Goal: Information Seeking & Learning: Learn about a topic

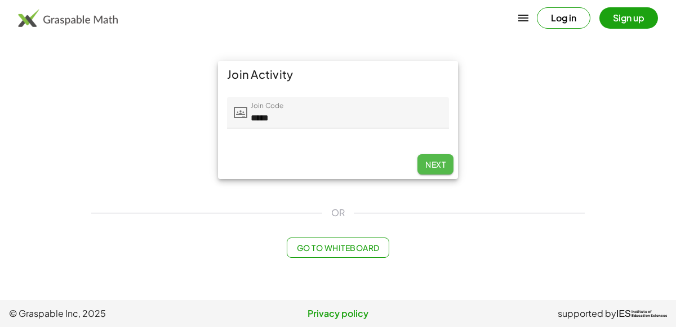
click at [432, 163] on span "Next" at bounding box center [435, 164] width 20 height 10
type input "*****"
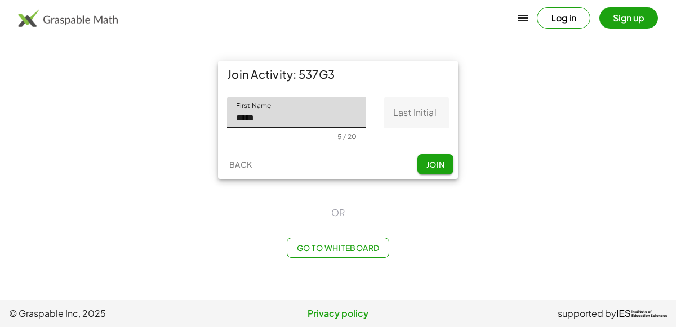
type input "*****"
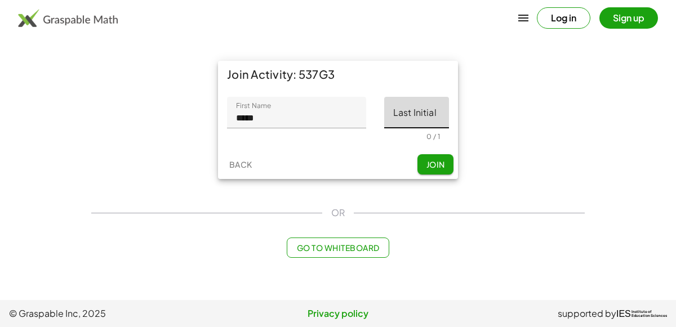
click at [407, 114] on input "Last Initial" at bounding box center [416, 113] width 65 height 32
type input "*"
click at [441, 166] on span "Join" at bounding box center [435, 164] width 19 height 10
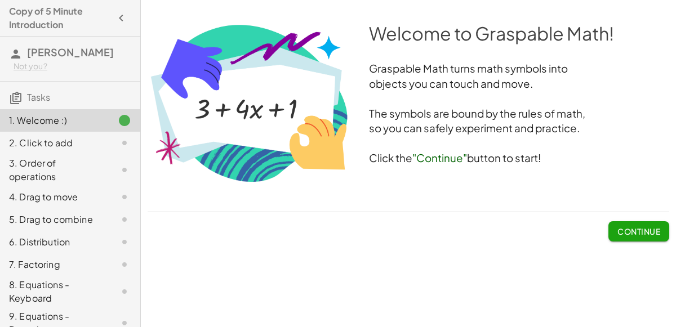
click at [632, 239] on button "Continue" at bounding box center [638, 231] width 61 height 20
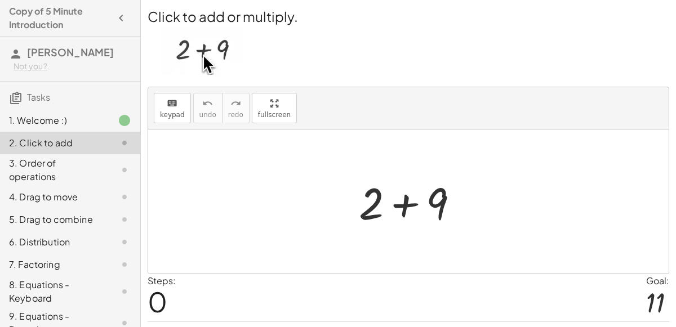
click at [369, 210] on div at bounding box center [413, 202] width 120 height 58
click at [399, 208] on div at bounding box center [413, 202] width 120 height 58
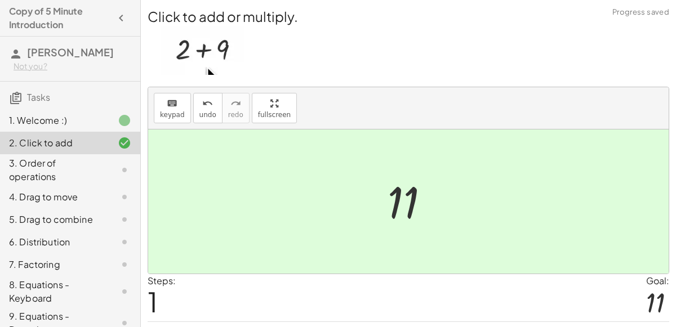
click at [94, 172] on div "3. Order of operations" at bounding box center [54, 170] width 91 height 27
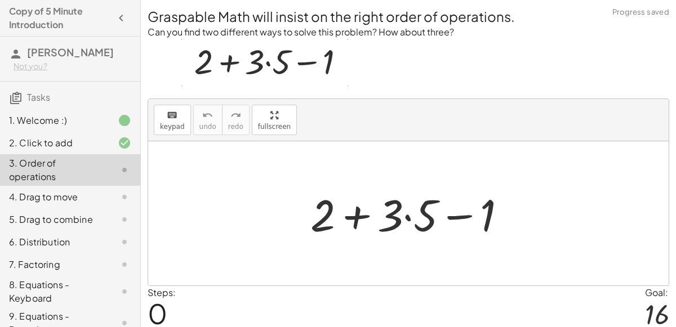
click at [410, 217] on div at bounding box center [413, 214] width 216 height 58
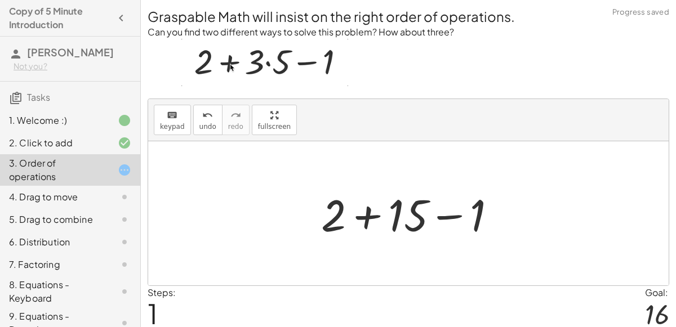
click at [370, 217] on div at bounding box center [412, 214] width 195 height 58
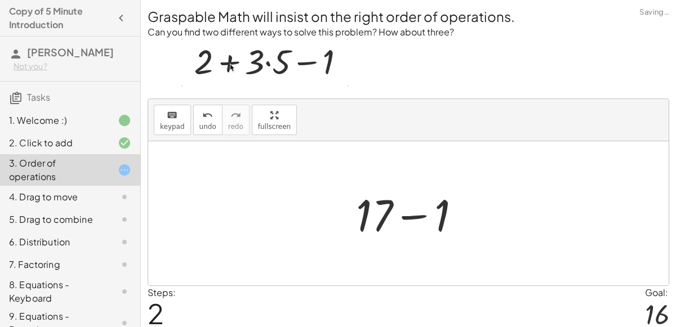
click at [407, 216] on div at bounding box center [412, 214] width 125 height 58
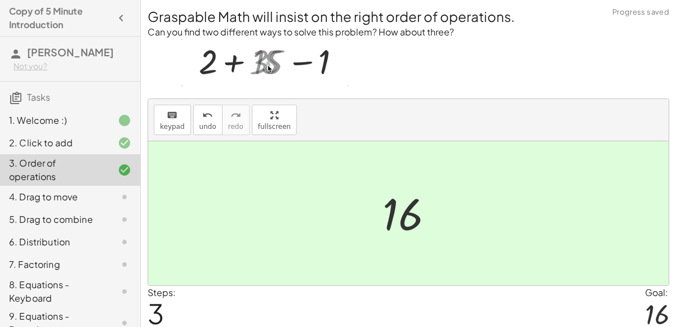
click at [122, 190] on icon at bounding box center [125, 197] width 14 height 14
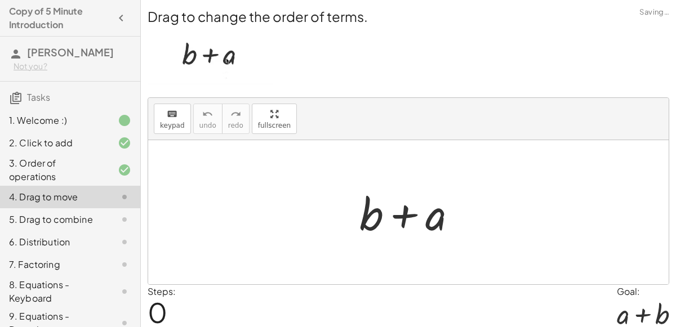
click at [403, 211] on div at bounding box center [413, 213] width 118 height 58
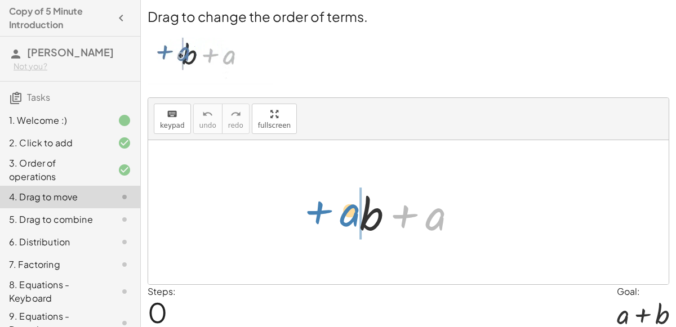
drag, startPoint x: 428, startPoint y: 212, endPoint x: 343, endPoint y: 208, distance: 85.7
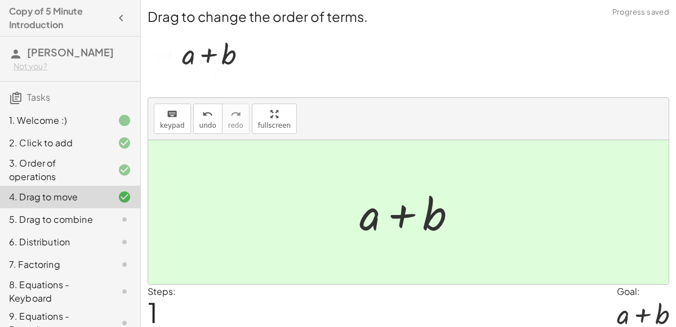
click at [129, 216] on icon at bounding box center [125, 220] width 14 height 14
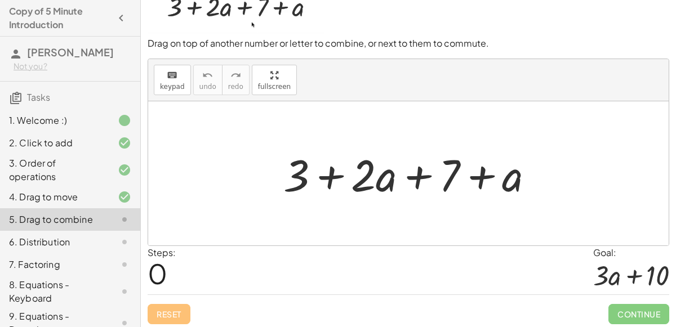
scroll to position [48, 0]
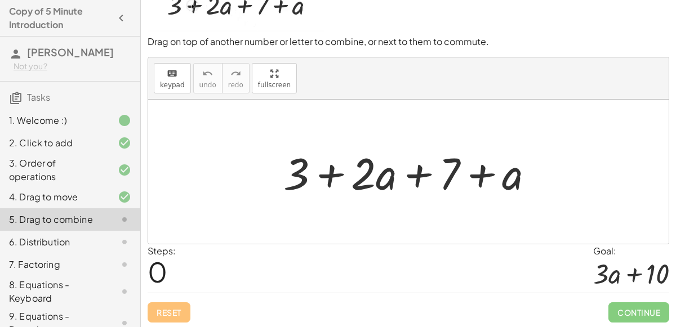
click at [477, 169] on div at bounding box center [413, 172] width 271 height 58
click at [331, 173] on div at bounding box center [413, 172] width 271 height 58
click at [409, 171] on div at bounding box center [413, 172] width 271 height 58
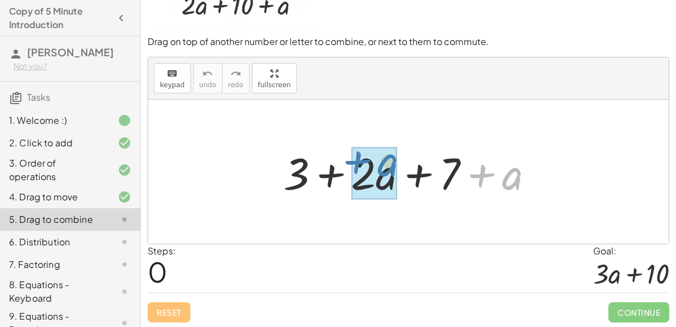
drag, startPoint x: 505, startPoint y: 186, endPoint x: 379, endPoint y: 174, distance: 126.7
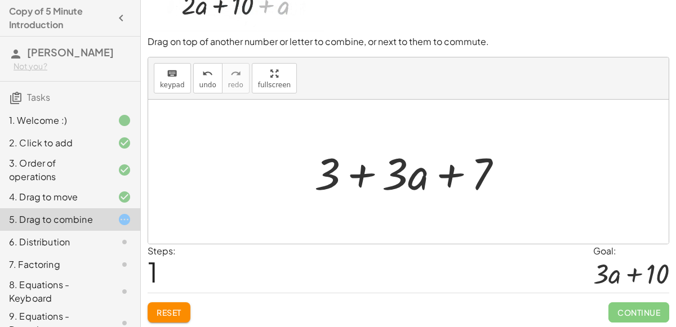
click at [354, 167] on div at bounding box center [413, 172] width 208 height 58
drag, startPoint x: 476, startPoint y: 175, endPoint x: 348, endPoint y: 164, distance: 128.3
click at [348, 164] on div at bounding box center [413, 172] width 208 height 58
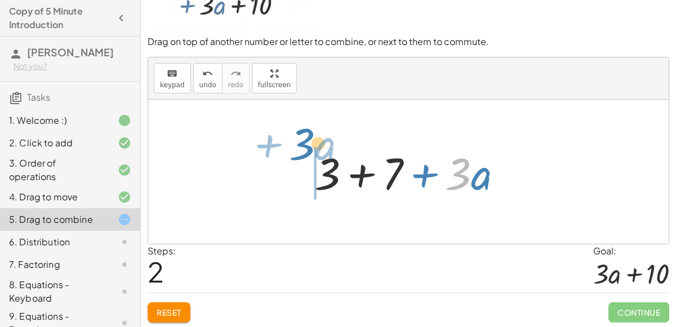
drag, startPoint x: 453, startPoint y: 172, endPoint x: 270, endPoint y: 150, distance: 184.2
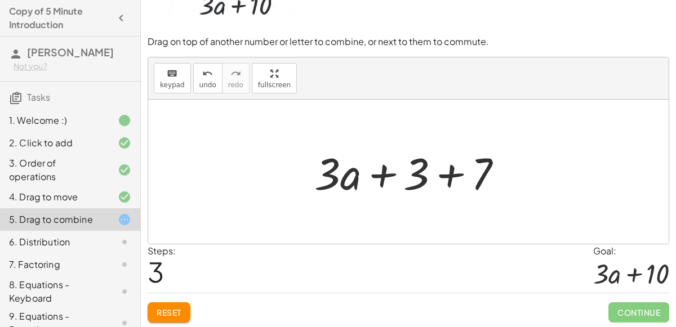
click at [440, 170] on div at bounding box center [413, 172] width 208 height 58
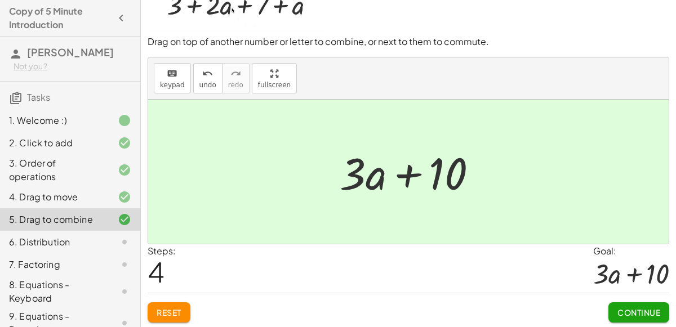
click at [649, 309] on span "Continue" at bounding box center [638, 312] width 43 height 10
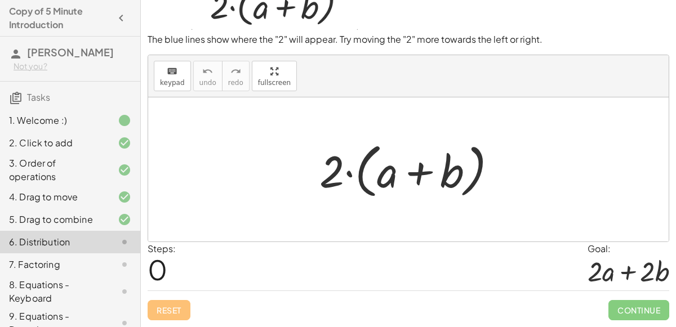
scroll to position [41, 0]
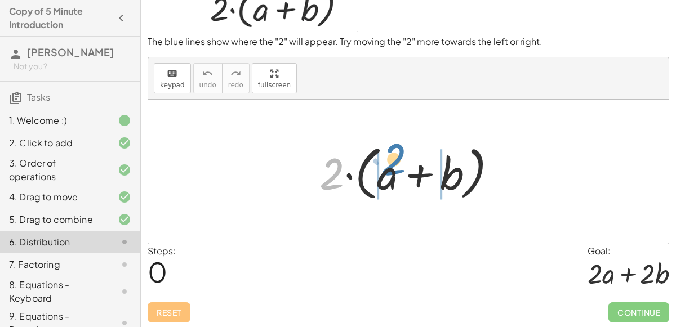
drag, startPoint x: 336, startPoint y: 172, endPoint x: 397, endPoint y: 175, distance: 60.9
click at [397, 175] on div at bounding box center [413, 172] width 198 height 65
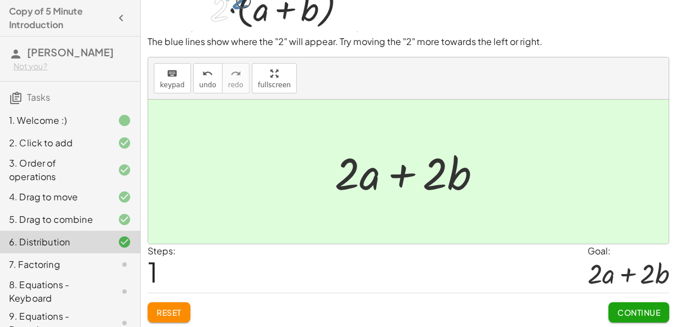
click at [636, 305] on button "Continue" at bounding box center [638, 312] width 61 height 20
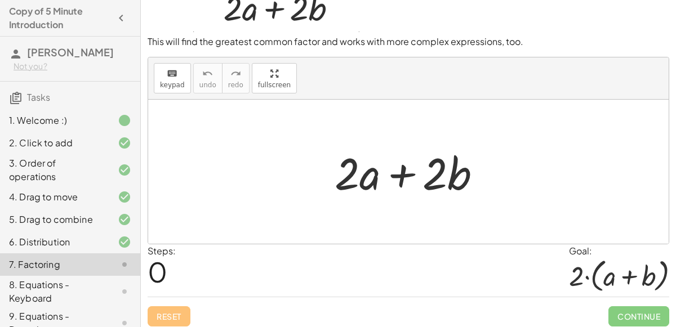
click at [404, 172] on div at bounding box center [412, 172] width 167 height 58
drag, startPoint x: 349, startPoint y: 174, endPoint x: 301, endPoint y: 182, distance: 48.5
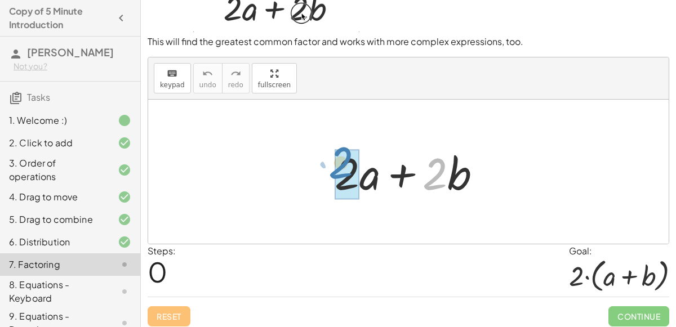
drag, startPoint x: 432, startPoint y: 177, endPoint x: 341, endPoint y: 165, distance: 92.0
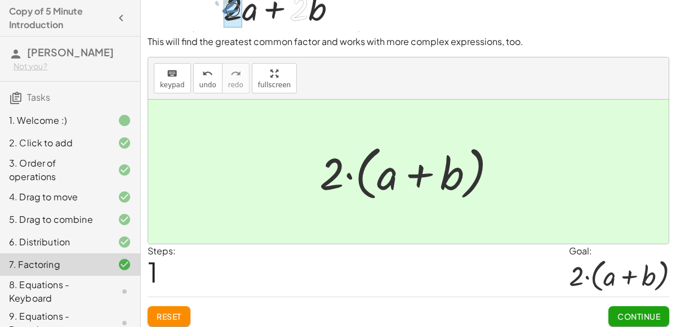
click at [628, 315] on span "Continue" at bounding box center [638, 316] width 43 height 10
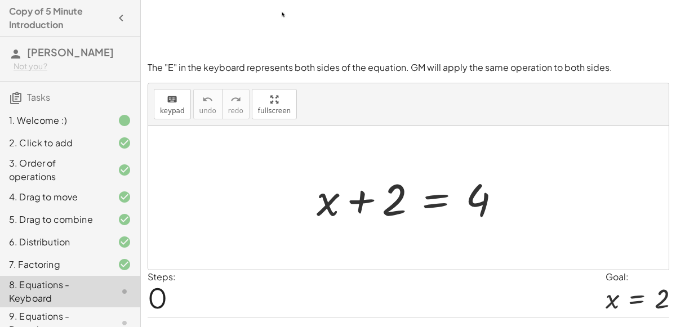
scroll to position [70, 0]
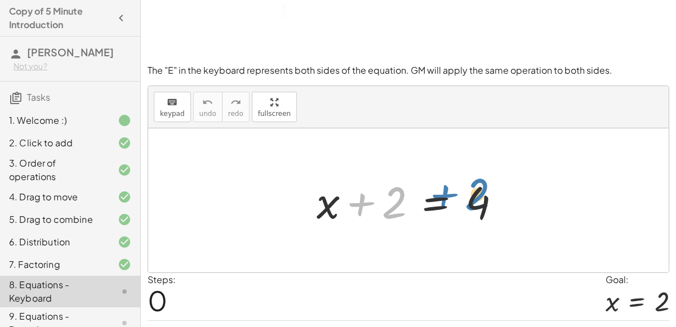
drag, startPoint x: 394, startPoint y: 201, endPoint x: 477, endPoint y: 193, distance: 83.1
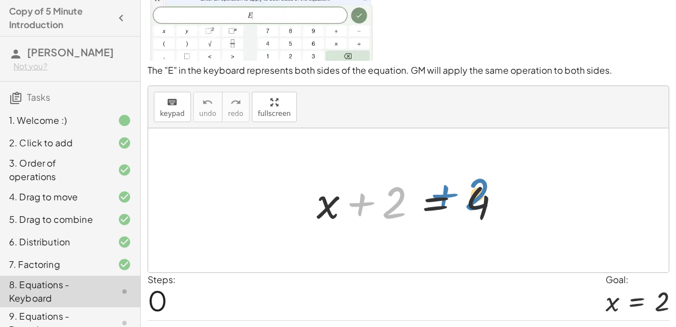
click at [477, 193] on div at bounding box center [413, 201] width 204 height 58
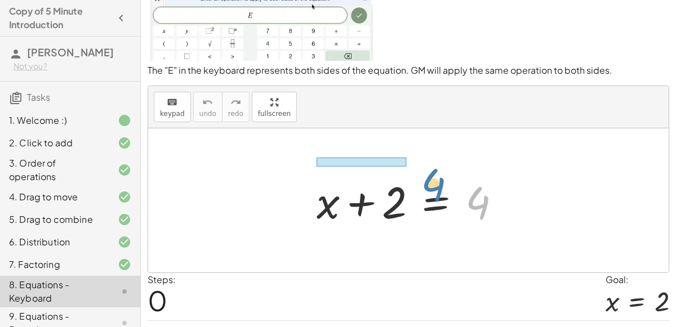
drag, startPoint x: 469, startPoint y: 196, endPoint x: 422, endPoint y: 180, distance: 49.3
click at [422, 180] on div at bounding box center [413, 201] width 204 height 58
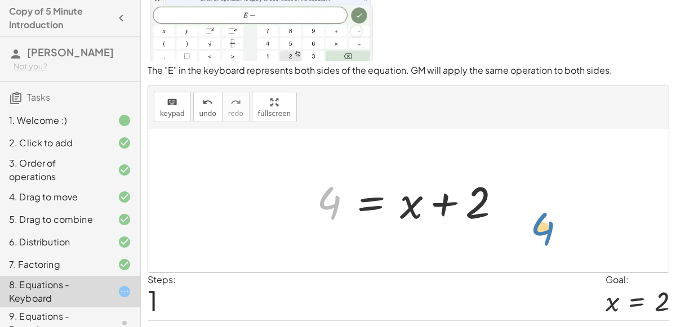
drag, startPoint x: 334, startPoint y: 197, endPoint x: 581, endPoint y: 226, distance: 248.9
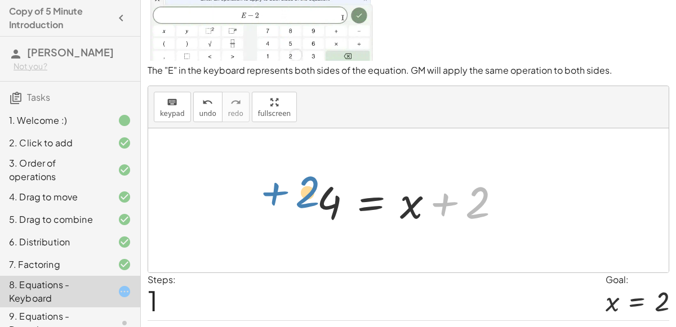
drag, startPoint x: 472, startPoint y: 206, endPoint x: 294, endPoint y: 199, distance: 177.5
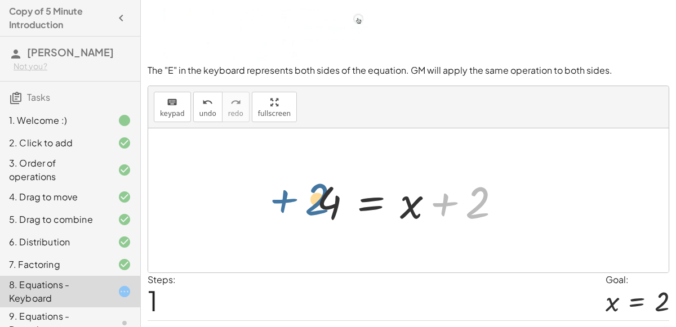
drag, startPoint x: 444, startPoint y: 206, endPoint x: 240, endPoint y: 199, distance: 203.9
click at [240, 199] on div "+ x + 2 = 4 + 2 + x + 2 = 4" at bounding box center [408, 200] width 520 height 144
click at [374, 200] on div at bounding box center [413, 201] width 204 height 58
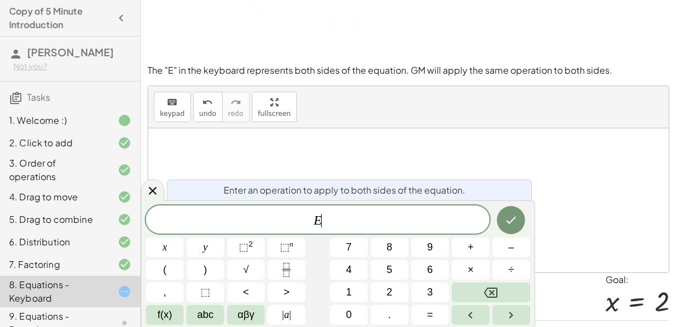
click at [374, 200] on div "Enter an operation to apply to both sides of the equation. E ​ x y ⬚ 2 ⬚ n 7 8 …" at bounding box center [338, 263] width 394 height 127
click at [379, 132] on div at bounding box center [408, 200] width 520 height 144
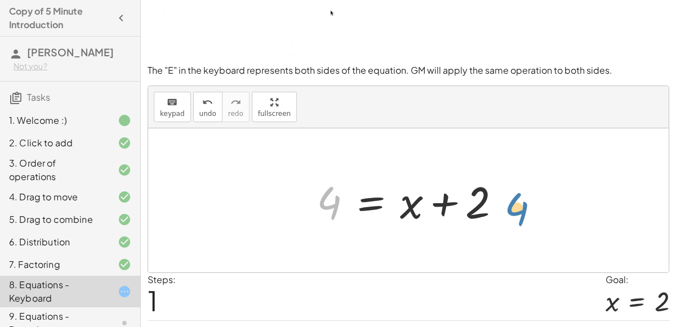
drag, startPoint x: 324, startPoint y: 202, endPoint x: 516, endPoint y: 210, distance: 192.2
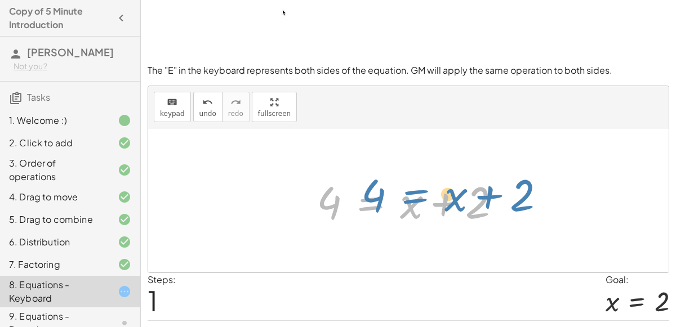
drag, startPoint x: 375, startPoint y: 203, endPoint x: 366, endPoint y: 199, distance: 9.6
click at [366, 199] on div at bounding box center [413, 201] width 204 height 58
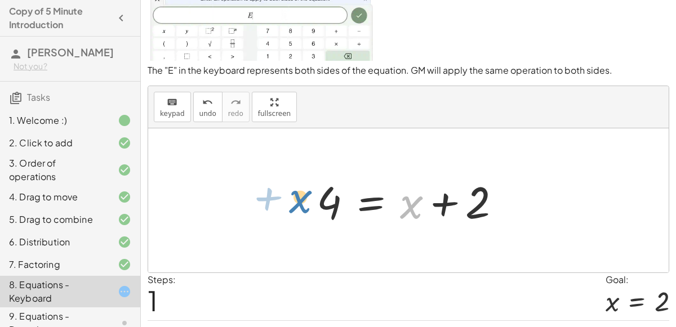
drag, startPoint x: 410, startPoint y: 206, endPoint x: 300, endPoint y: 201, distance: 111.0
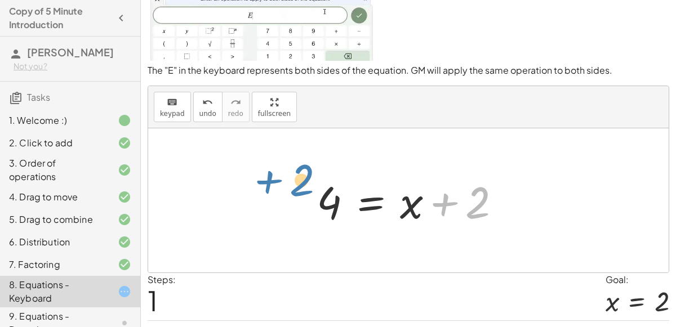
drag, startPoint x: 441, startPoint y: 205, endPoint x: 253, endPoint y: 191, distance: 188.6
click at [253, 191] on div "+ x + 2 = 4 + 2 + x + 2 = 4" at bounding box center [408, 200] width 520 height 144
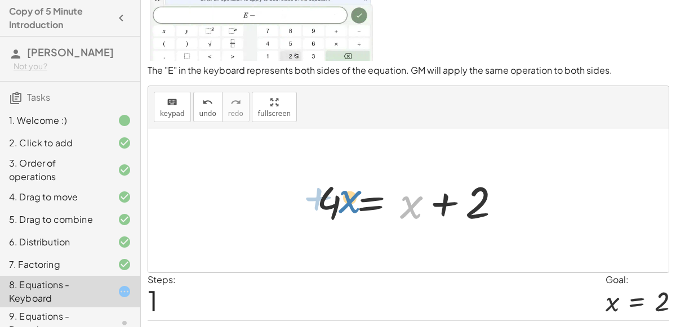
drag, startPoint x: 421, startPoint y: 207, endPoint x: 360, endPoint y: 202, distance: 61.6
click at [360, 202] on div at bounding box center [413, 201] width 204 height 58
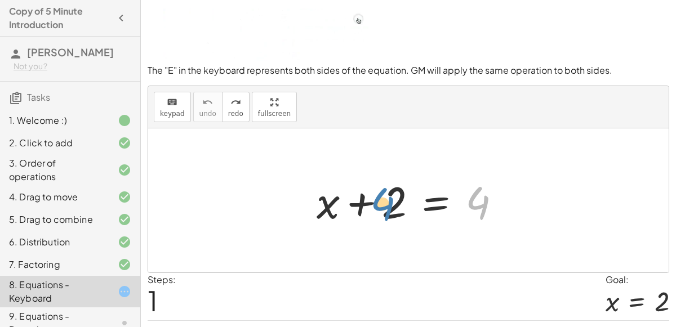
drag, startPoint x: 474, startPoint y: 203, endPoint x: 379, endPoint y: 204, distance: 94.6
click at [379, 204] on div at bounding box center [413, 201] width 204 height 58
click at [435, 200] on div at bounding box center [413, 201] width 204 height 58
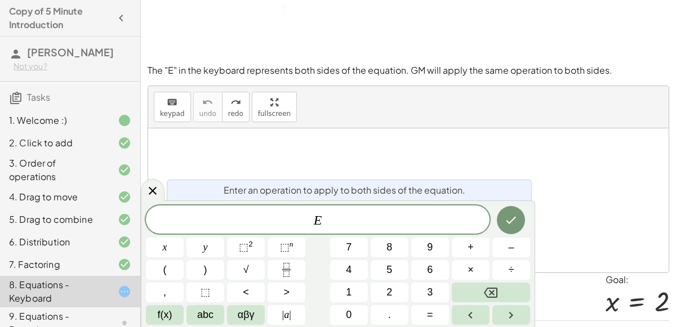
click at [414, 213] on span "E" at bounding box center [317, 221] width 343 height 16
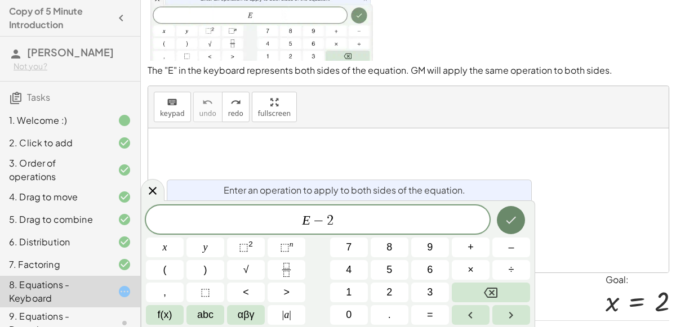
click at [510, 213] on icon "Done" at bounding box center [511, 220] width 14 height 14
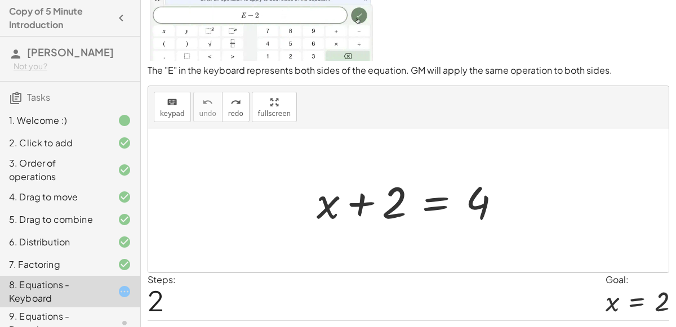
click at [477, 200] on div at bounding box center [413, 201] width 204 height 58
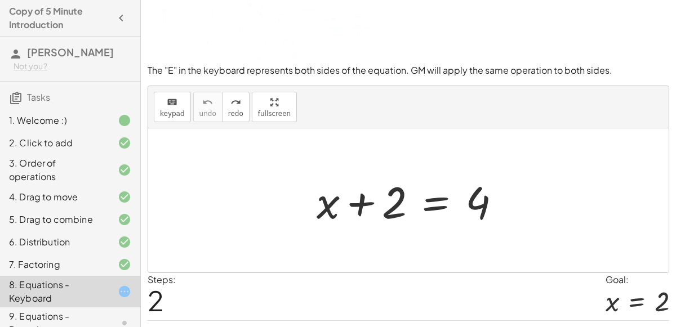
click at [477, 200] on div at bounding box center [413, 201] width 204 height 58
click at [427, 204] on div at bounding box center [413, 201] width 204 height 58
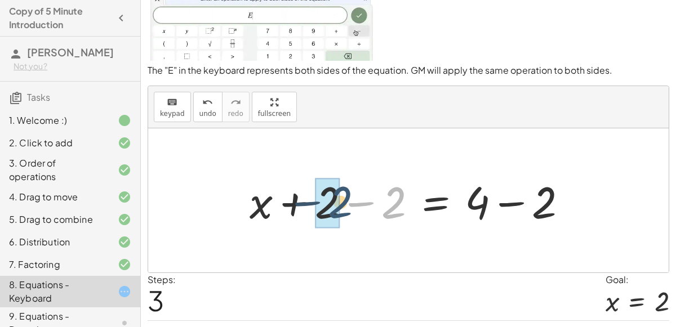
drag, startPoint x: 389, startPoint y: 207, endPoint x: 339, endPoint y: 206, distance: 50.1
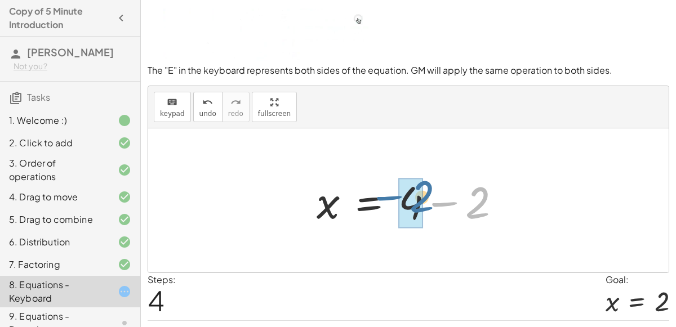
drag, startPoint x: 468, startPoint y: 207, endPoint x: 407, endPoint y: 202, distance: 61.5
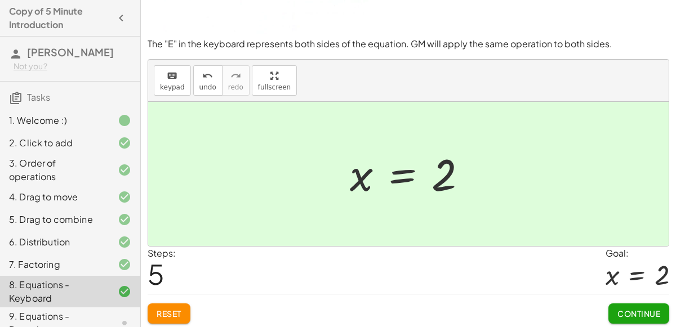
scroll to position [90, 0]
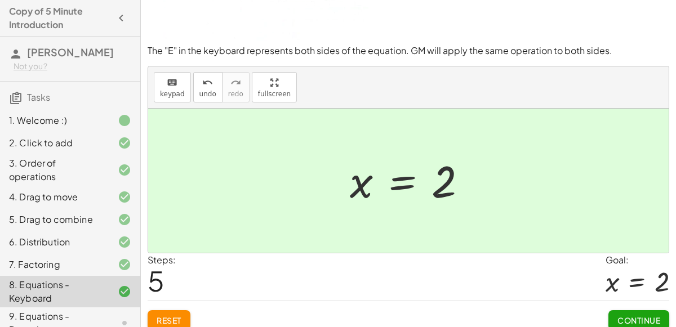
click at [628, 310] on button "Continue" at bounding box center [638, 320] width 61 height 20
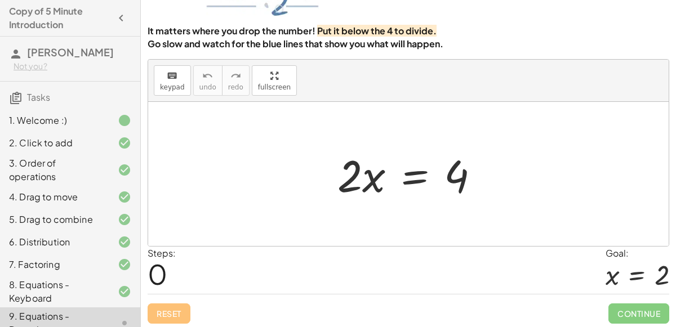
click at [417, 179] on div at bounding box center [413, 174] width 162 height 58
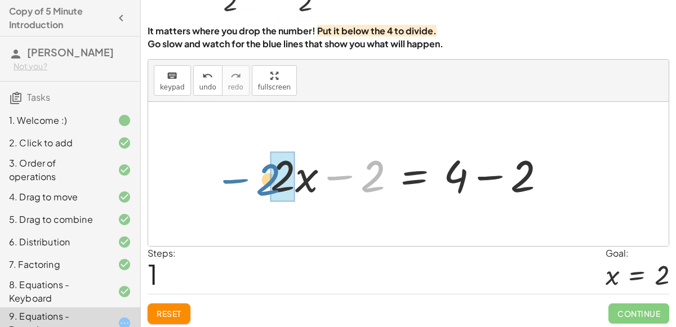
drag, startPoint x: 374, startPoint y: 182, endPoint x: 270, endPoint y: 185, distance: 104.2
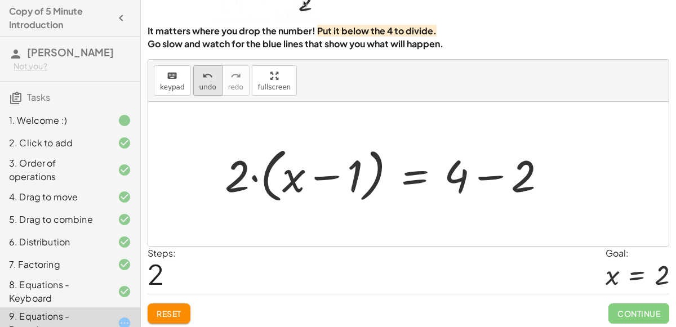
click at [203, 83] on span "undo" at bounding box center [207, 87] width 17 height 8
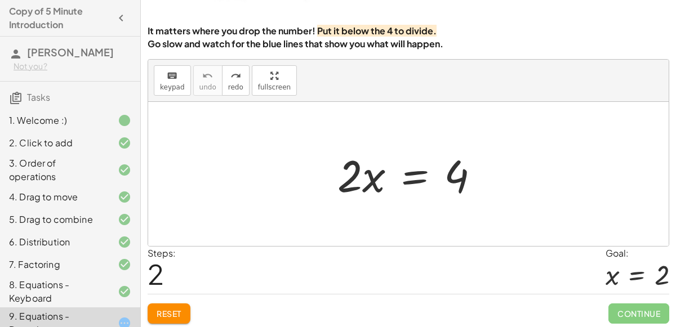
click at [410, 173] on div at bounding box center [413, 174] width 162 height 58
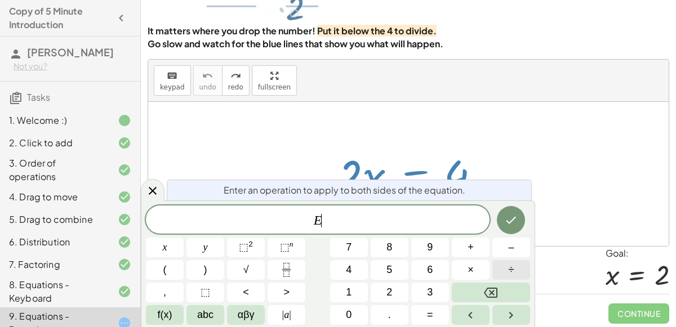
click at [502, 266] on button "÷" at bounding box center [511, 270] width 38 height 20
click at [401, 287] on button "2" at bounding box center [389, 293] width 38 height 20
click at [502, 223] on button "Done" at bounding box center [511, 220] width 28 height 28
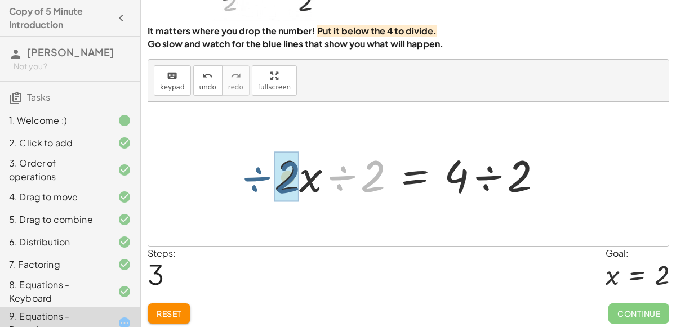
drag, startPoint x: 372, startPoint y: 181, endPoint x: 301, endPoint y: 182, distance: 71.0
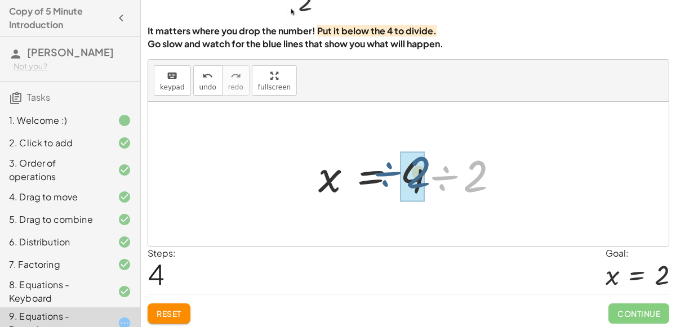
drag, startPoint x: 468, startPoint y: 179, endPoint x: 421, endPoint y: 174, distance: 47.0
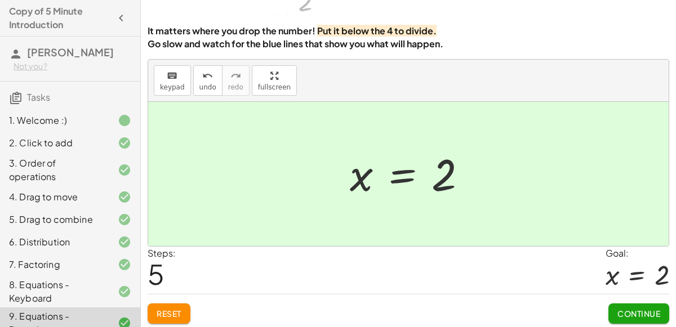
click at [633, 303] on button "Continue" at bounding box center [638, 313] width 61 height 20
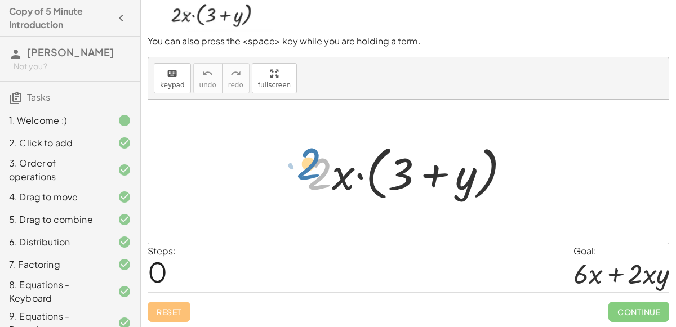
drag, startPoint x: 326, startPoint y: 179, endPoint x: 316, endPoint y: 169, distance: 13.5
click at [316, 169] on div at bounding box center [412, 172] width 223 height 65
click at [336, 175] on div at bounding box center [412, 172] width 223 height 65
click at [346, 186] on div at bounding box center [412, 172] width 223 height 65
click at [344, 184] on div at bounding box center [412, 172] width 223 height 65
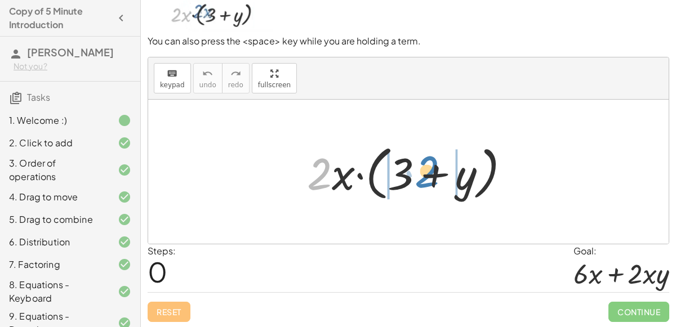
drag, startPoint x: 321, startPoint y: 181, endPoint x: 427, endPoint y: 178, distance: 105.9
click at [427, 178] on div at bounding box center [412, 172] width 223 height 65
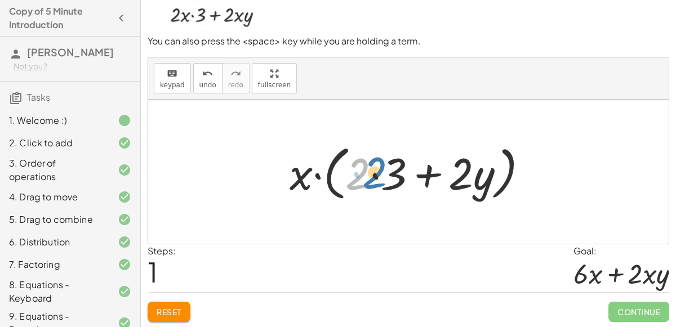
drag, startPoint x: 359, startPoint y: 177, endPoint x: 373, endPoint y: 175, distance: 14.3
click at [373, 175] on div at bounding box center [413, 172] width 258 height 65
click at [374, 175] on div at bounding box center [413, 172] width 258 height 65
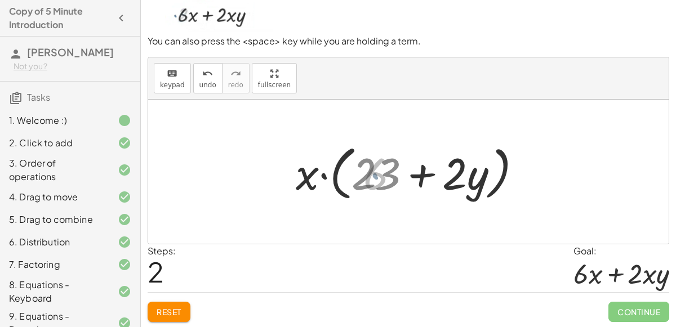
click at [374, 174] on div at bounding box center [413, 172] width 222 height 65
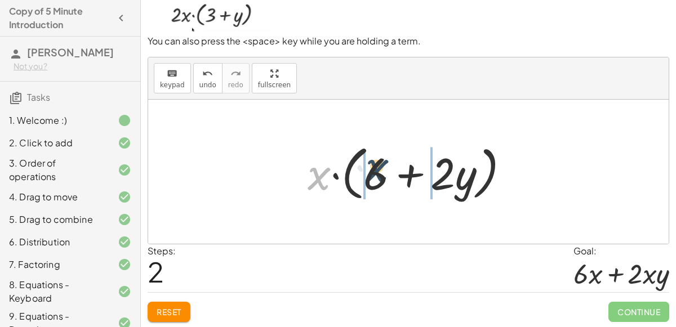
drag, startPoint x: 319, startPoint y: 173, endPoint x: 377, endPoint y: 166, distance: 58.5
click at [377, 166] on div at bounding box center [413, 172] width 222 height 65
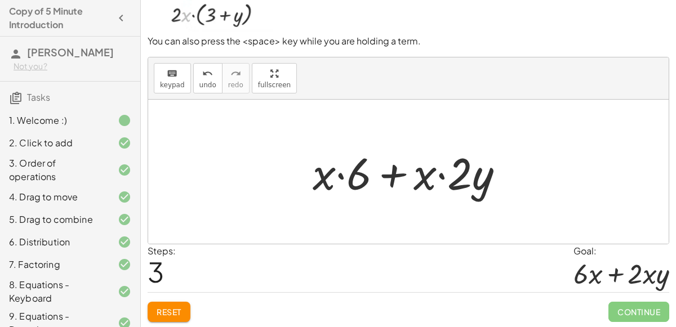
click at [343, 176] on div at bounding box center [413, 172] width 212 height 58
drag, startPoint x: 359, startPoint y: 174, endPoint x: 325, endPoint y: 173, distance: 33.8
click at [325, 173] on div at bounding box center [413, 172] width 212 height 58
drag, startPoint x: 351, startPoint y: 176, endPoint x: 291, endPoint y: 176, distance: 60.8
click at [291, 176] on div "· 2 · x · ( + 3 + y ) · x · ( + · 2 · 3 + · 2 · y ) · x · ( + 6 + · 2 · y ) · 6…" at bounding box center [408, 172] width 520 height 144
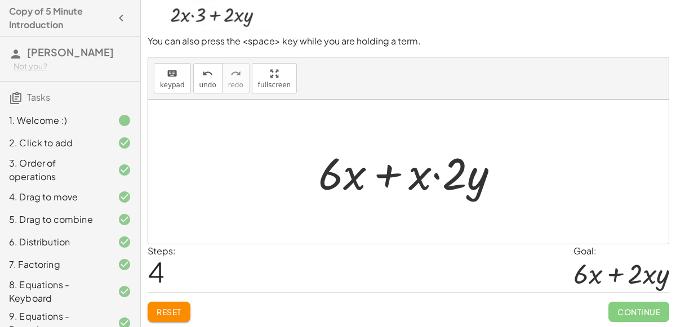
click at [437, 174] on div at bounding box center [412, 172] width 201 height 58
drag, startPoint x: 427, startPoint y: 175, endPoint x: 484, endPoint y: 176, distance: 56.9
click at [484, 176] on div at bounding box center [412, 172] width 201 height 58
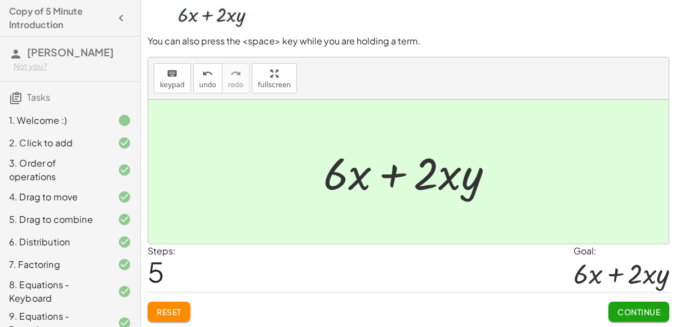
click at [655, 312] on span "Continue" at bounding box center [638, 312] width 43 height 10
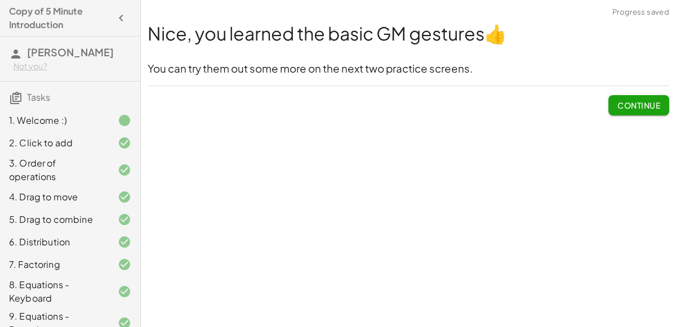
click at [630, 108] on span "Continue" at bounding box center [638, 105] width 43 height 10
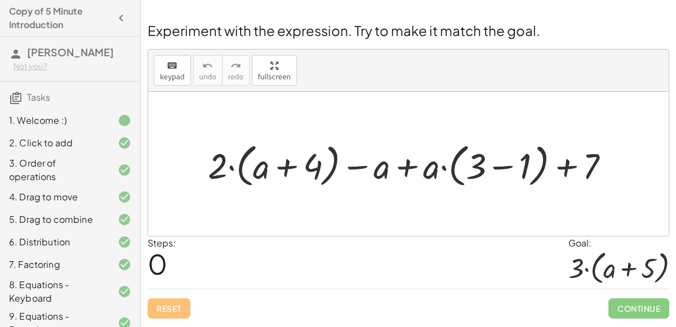
click at [289, 172] on div at bounding box center [413, 164] width 422 height 52
click at [408, 169] on div at bounding box center [413, 164] width 422 height 52
click at [512, 164] on div at bounding box center [413, 164] width 422 height 52
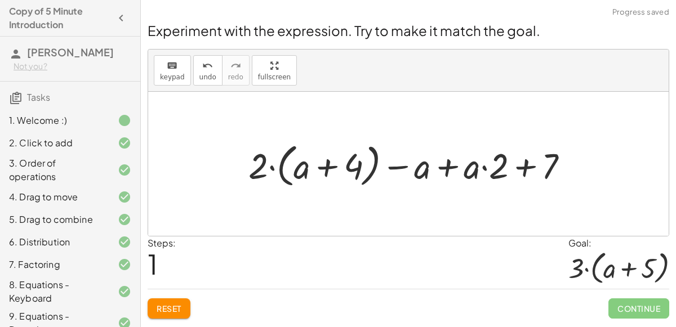
click at [524, 166] on div at bounding box center [413, 164] width 341 height 52
click at [395, 166] on div at bounding box center [413, 164] width 341 height 52
click at [421, 170] on div at bounding box center [413, 164] width 341 height 52
drag, startPoint x: 254, startPoint y: 168, endPoint x: 316, endPoint y: 172, distance: 61.5
click at [316, 172] on div at bounding box center [413, 164] width 341 height 52
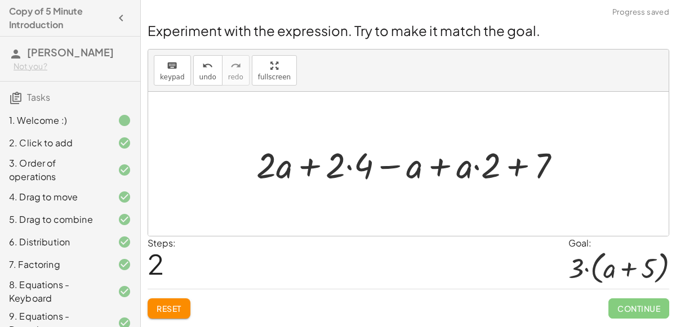
click at [350, 167] on div at bounding box center [413, 163] width 325 height 47
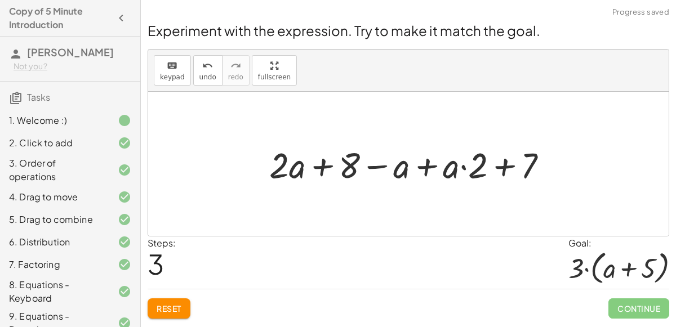
click at [505, 164] on div at bounding box center [413, 163] width 298 height 47
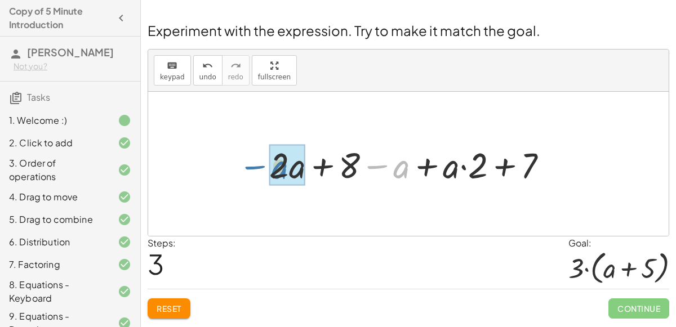
drag, startPoint x: 405, startPoint y: 168, endPoint x: 281, endPoint y: 171, distance: 123.9
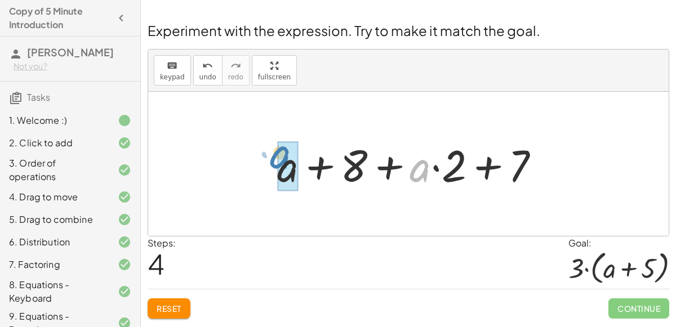
drag, startPoint x: 423, startPoint y: 171, endPoint x: 283, endPoint y: 160, distance: 140.6
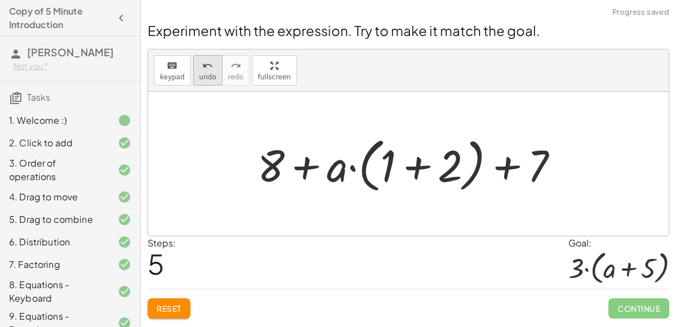
click at [204, 65] on icon "undo" at bounding box center [207, 66] width 11 height 14
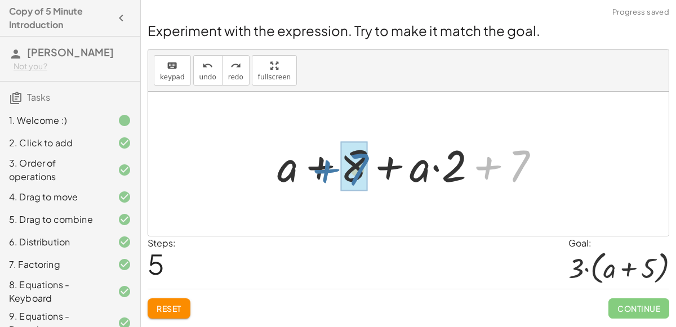
drag, startPoint x: 510, startPoint y: 169, endPoint x: 347, endPoint y: 173, distance: 162.8
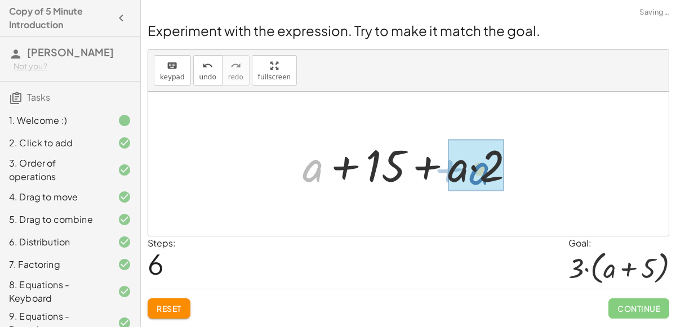
drag, startPoint x: 318, startPoint y: 175, endPoint x: 484, endPoint y: 178, distance: 166.1
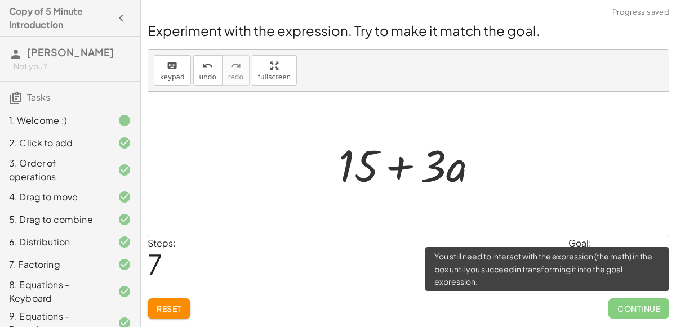
click at [645, 305] on span "Continue" at bounding box center [638, 308] width 61 height 20
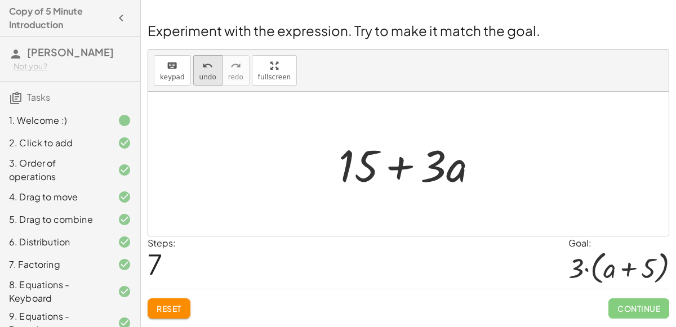
click at [209, 72] on button "undo undo" at bounding box center [207, 70] width 29 height 30
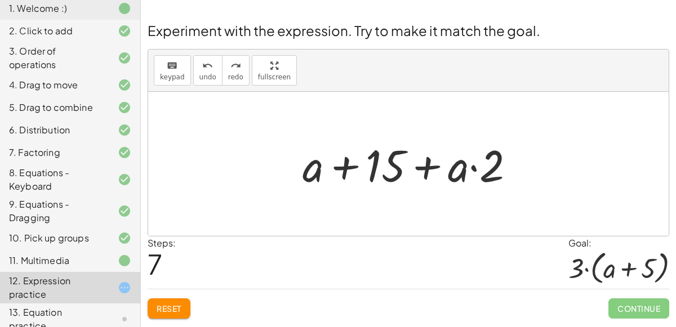
scroll to position [111, 0]
click at [201, 75] on span "undo" at bounding box center [207, 77] width 17 height 8
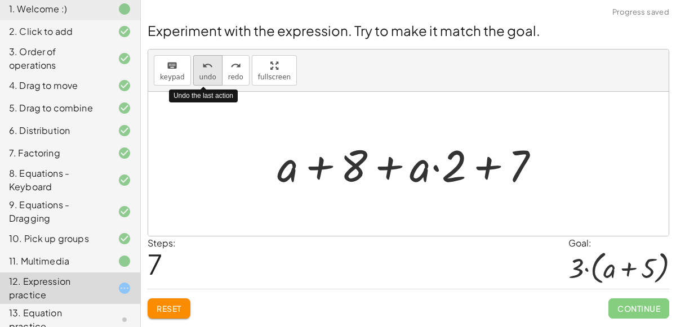
click at [201, 75] on span "undo" at bounding box center [207, 77] width 17 height 8
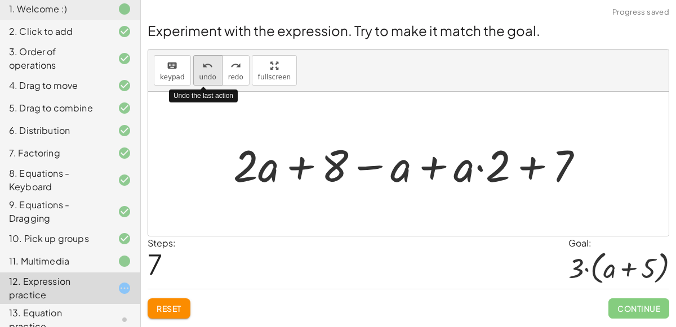
click at [201, 75] on span "undo" at bounding box center [207, 77] width 17 height 8
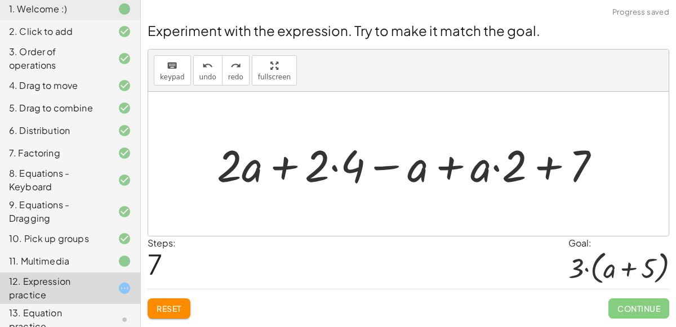
click at [332, 163] on div at bounding box center [413, 164] width 404 height 58
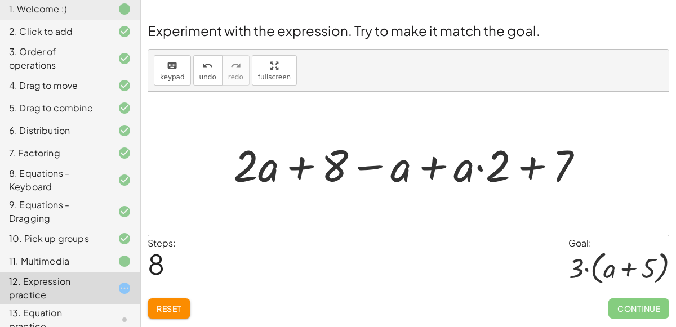
click at [475, 164] on div at bounding box center [412, 164] width 370 height 58
drag, startPoint x: 458, startPoint y: 175, endPoint x: 410, endPoint y: 173, distance: 48.4
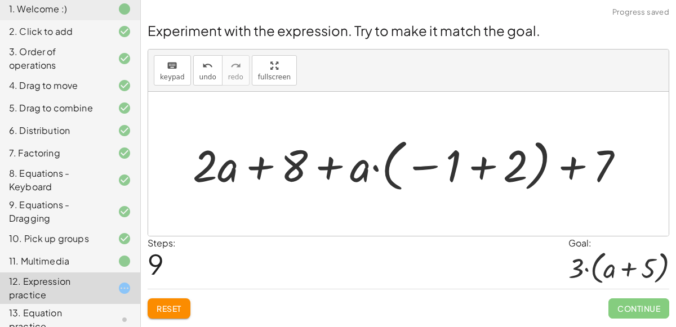
click at [481, 167] on div at bounding box center [413, 164] width 452 height 62
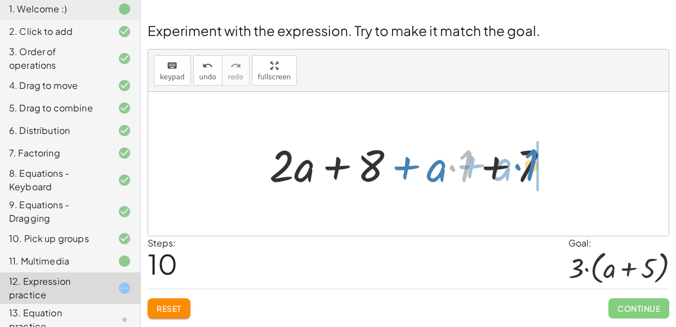
drag, startPoint x: 466, startPoint y: 169, endPoint x: 530, endPoint y: 168, distance: 64.2
click at [530, 168] on div at bounding box center [413, 164] width 298 height 58
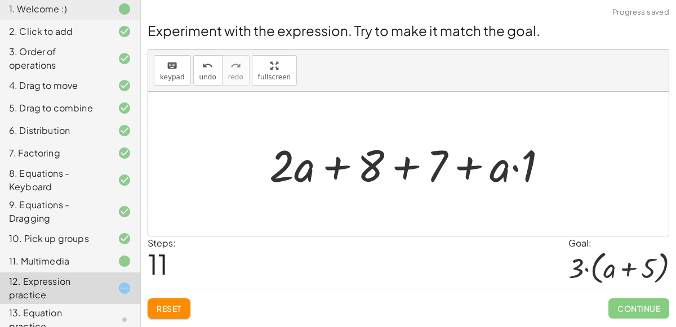
click at [409, 164] on div at bounding box center [413, 164] width 298 height 58
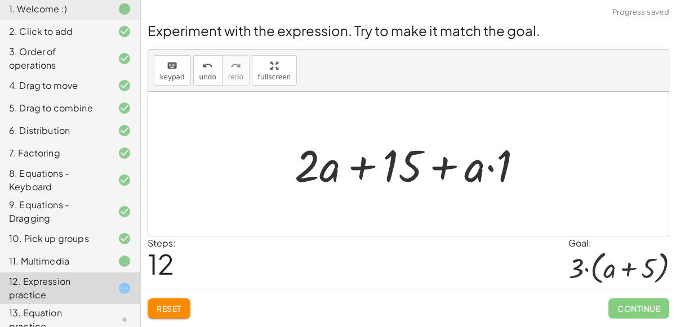
click at [360, 162] on div at bounding box center [413, 164] width 248 height 58
click at [446, 190] on div at bounding box center [413, 164] width 248 height 58
drag, startPoint x: 475, startPoint y: 173, endPoint x: 323, endPoint y: 176, distance: 152.1
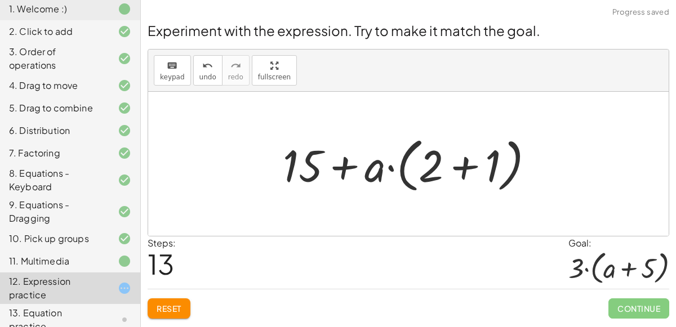
click at [463, 172] on div at bounding box center [412, 164] width 271 height 65
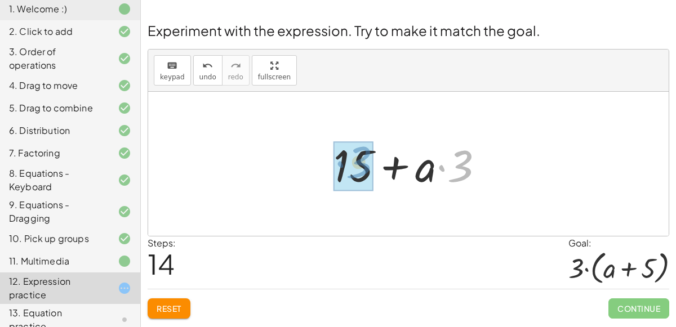
drag, startPoint x: 459, startPoint y: 169, endPoint x: 356, endPoint y: 166, distance: 102.5
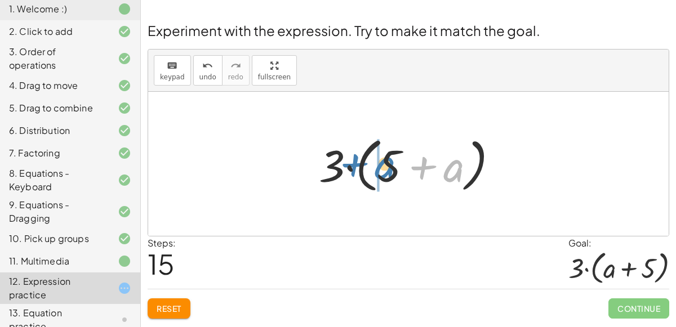
drag, startPoint x: 450, startPoint y: 168, endPoint x: 382, endPoint y: 165, distance: 68.2
click at [382, 165] on div at bounding box center [412, 164] width 199 height 65
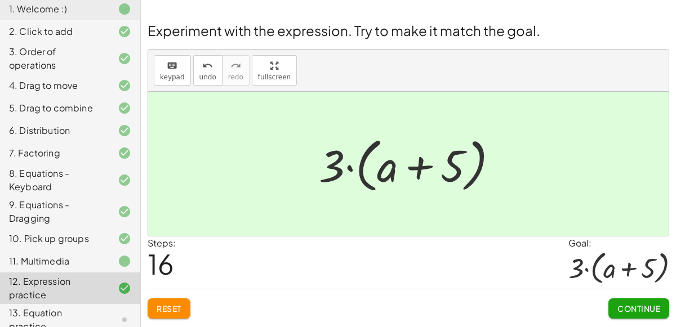
click at [648, 310] on span "Continue" at bounding box center [638, 308] width 43 height 10
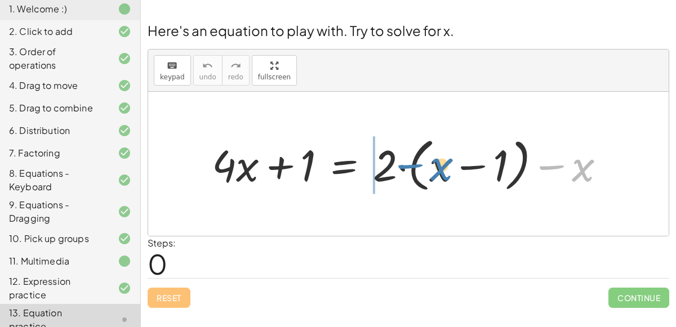
drag, startPoint x: 573, startPoint y: 172, endPoint x: 431, endPoint y: 171, distance: 142.5
click at [431, 171] on div at bounding box center [412, 164] width 413 height 64
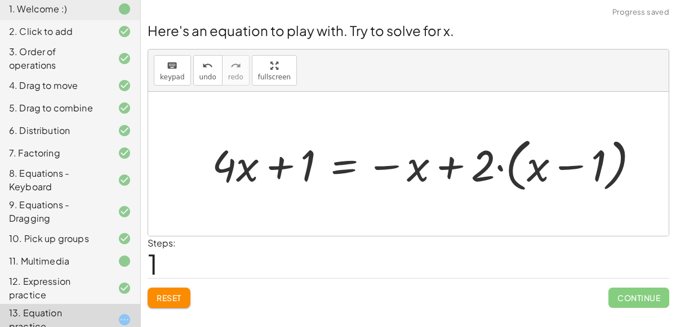
click at [280, 167] on div at bounding box center [430, 164] width 448 height 64
click at [335, 172] on div at bounding box center [430, 164] width 448 height 64
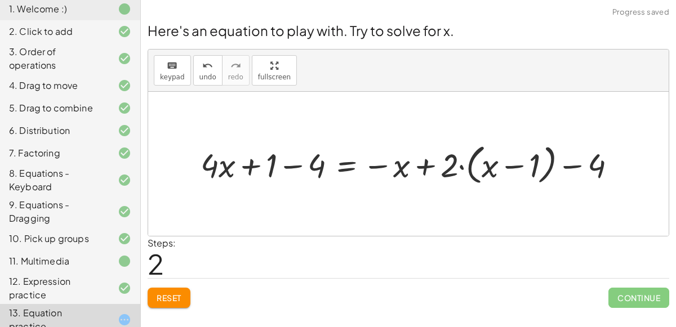
click at [288, 165] on div at bounding box center [413, 164] width 436 height 48
click at [569, 166] on div at bounding box center [433, 164] width 395 height 48
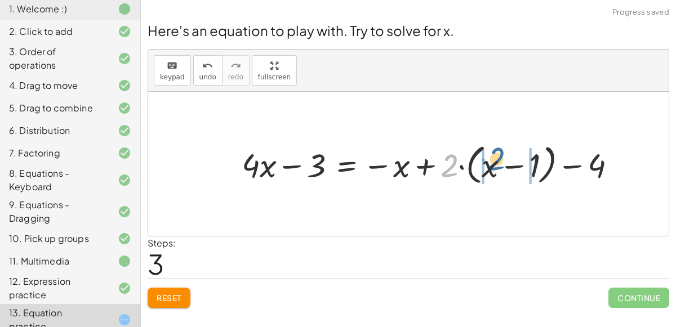
drag, startPoint x: 445, startPoint y: 172, endPoint x: 492, endPoint y: 168, distance: 46.9
click at [492, 168] on div at bounding box center [433, 164] width 395 height 48
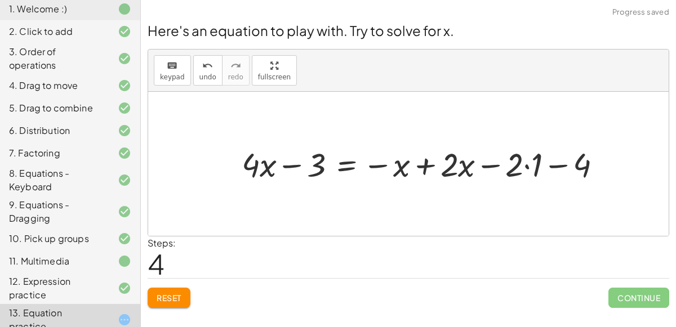
click at [525, 167] on div at bounding box center [426, 163] width 380 height 43
click at [535, 166] on div at bounding box center [416, 163] width 361 height 43
click at [493, 165] on div at bounding box center [392, 163] width 313 height 43
click at [519, 166] on div at bounding box center [392, 163] width 313 height 43
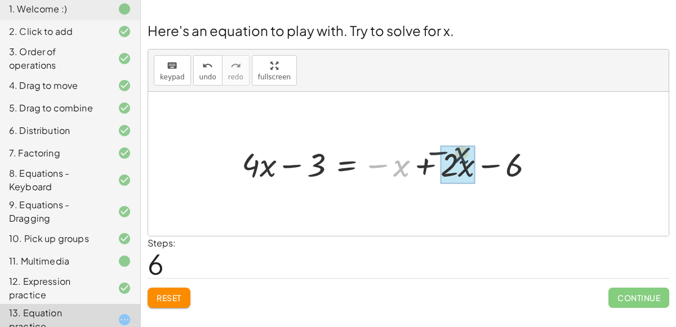
drag, startPoint x: 402, startPoint y: 168, endPoint x: 467, endPoint y: 162, distance: 65.0
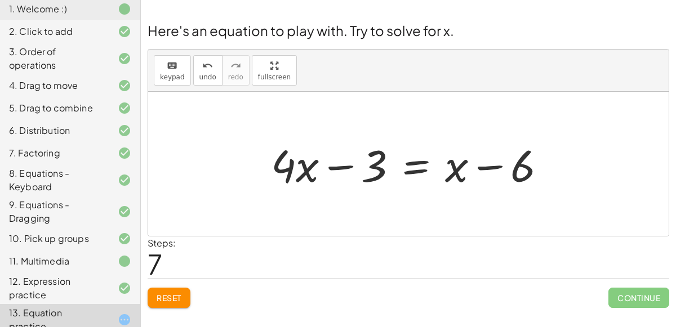
click at [411, 168] on div at bounding box center [413, 164] width 296 height 58
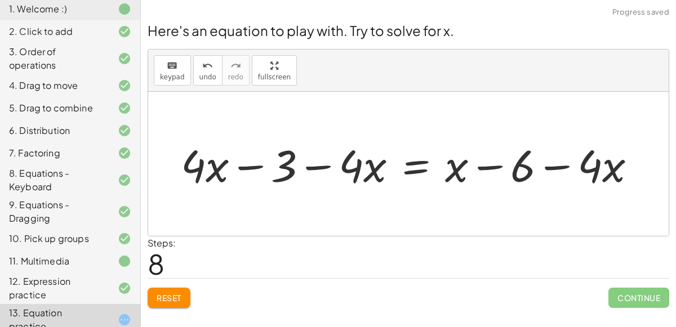
click at [316, 160] on div at bounding box center [412, 164] width 475 height 58
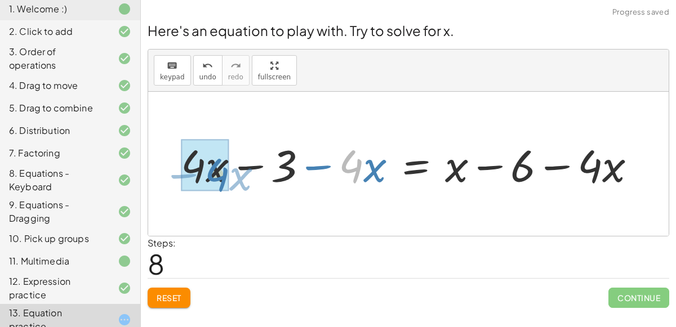
drag, startPoint x: 349, startPoint y: 164, endPoint x: 215, endPoint y: 170, distance: 134.1
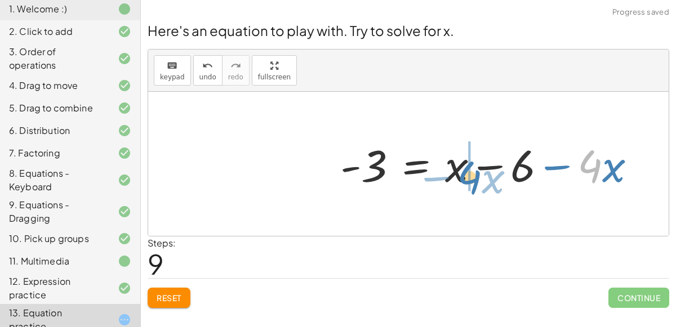
drag, startPoint x: 588, startPoint y: 161, endPoint x: 468, endPoint y: 172, distance: 121.0
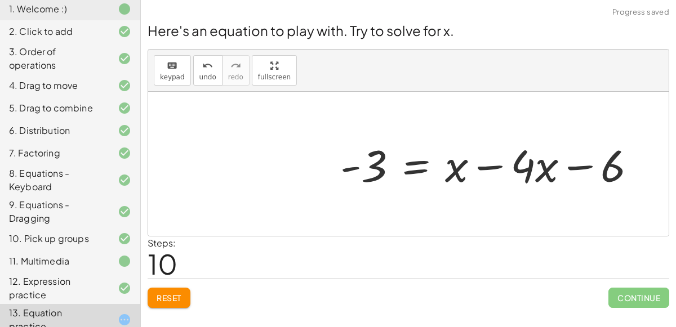
click at [487, 168] on div at bounding box center [492, 164] width 316 height 58
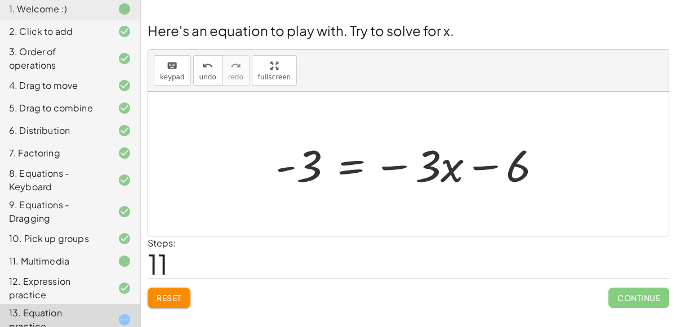
click at [351, 155] on div at bounding box center [413, 164] width 287 height 58
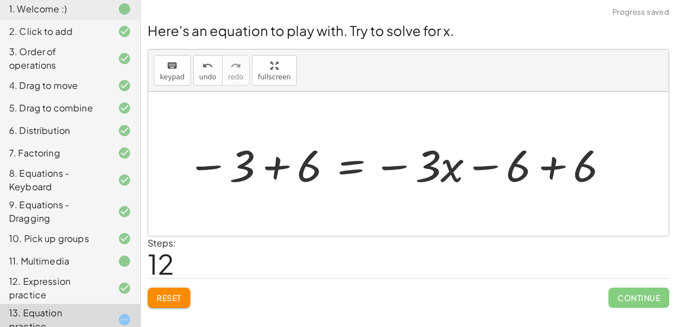
click at [267, 168] on div at bounding box center [398, 164] width 434 height 58
click at [556, 166] on div at bounding box center [456, 164] width 333 height 58
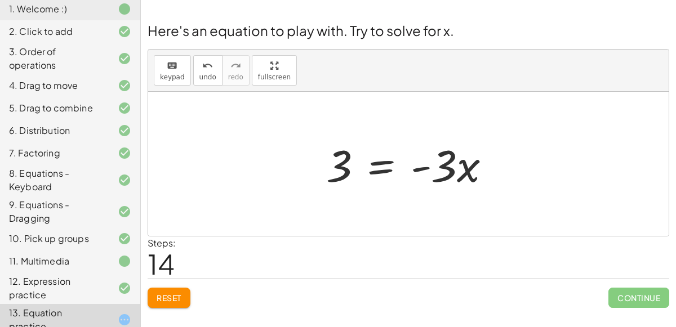
click at [378, 166] on div at bounding box center [412, 164] width 185 height 58
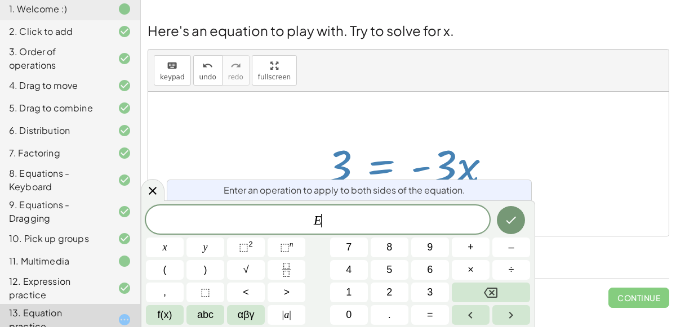
click at [546, 201] on div at bounding box center [408, 164] width 520 height 144
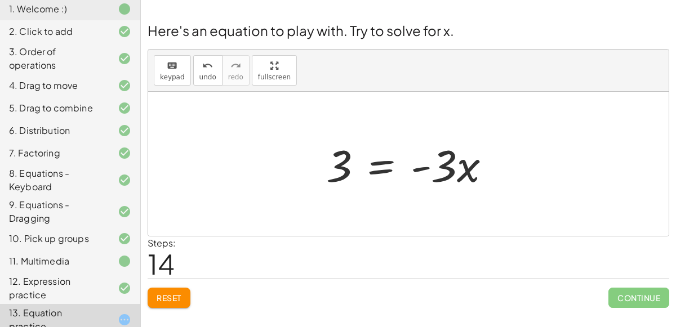
click at [249, 156] on div at bounding box center [408, 164] width 520 height 144
click at [387, 165] on div at bounding box center [412, 164] width 185 height 58
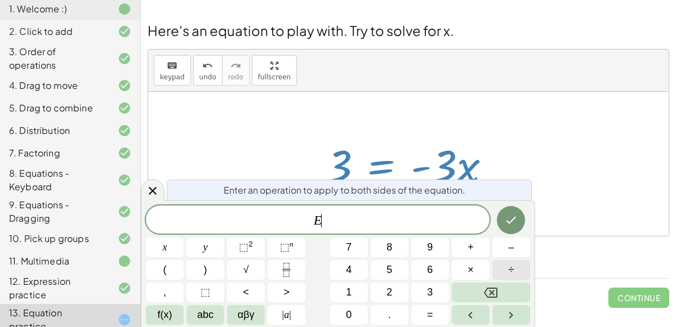
click at [508, 273] on span "÷" at bounding box center [511, 269] width 6 height 15
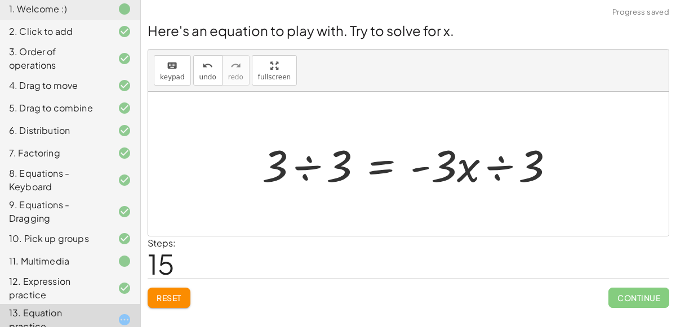
click at [309, 172] on div at bounding box center [412, 164] width 312 height 58
click at [486, 165] on div at bounding box center [450, 164] width 239 height 58
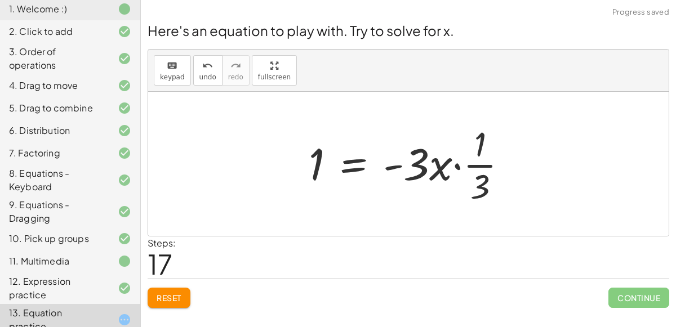
click at [456, 167] on div at bounding box center [412, 163] width 219 height 87
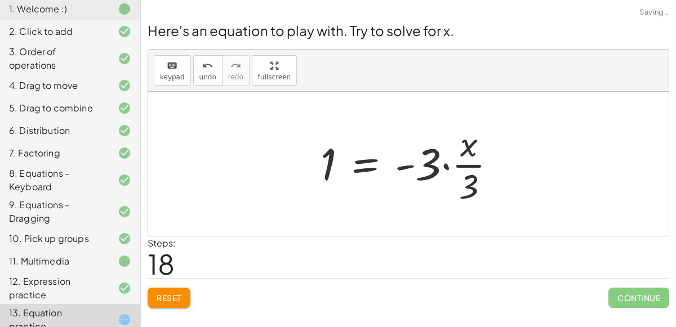
click at [444, 166] on div at bounding box center [413, 163] width 196 height 87
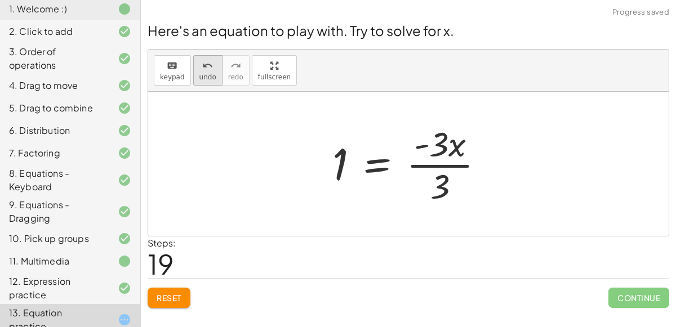
click at [194, 75] on button "undo undo" at bounding box center [207, 70] width 29 height 30
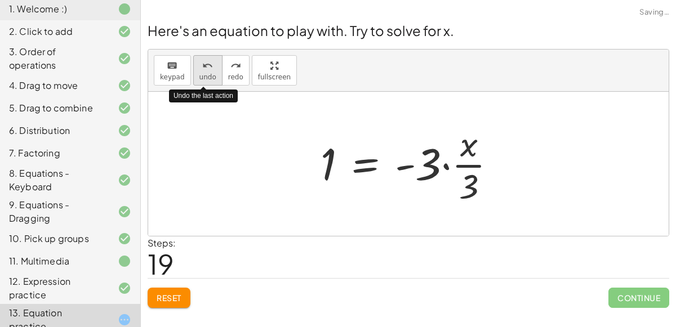
click at [194, 75] on button "undo undo" at bounding box center [207, 70] width 29 height 30
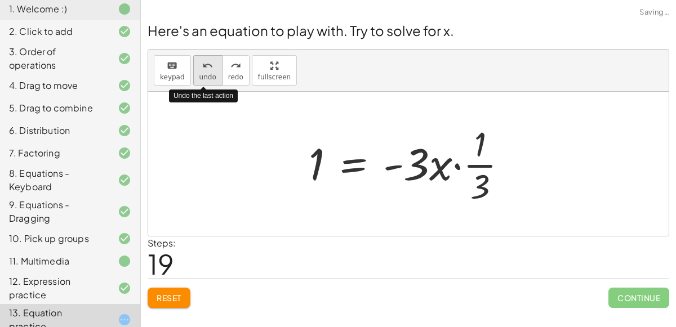
click at [194, 75] on button "undo undo" at bounding box center [207, 70] width 29 height 30
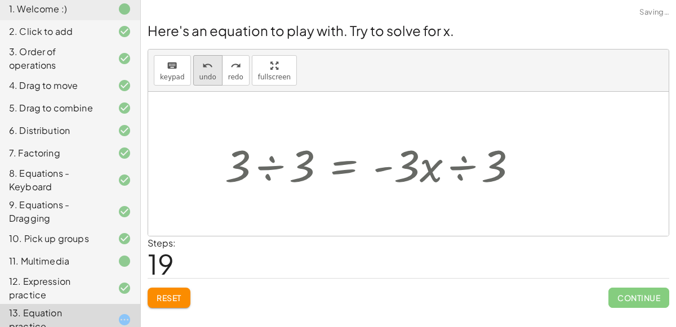
click at [203, 62] on icon "undo" at bounding box center [207, 66] width 11 height 14
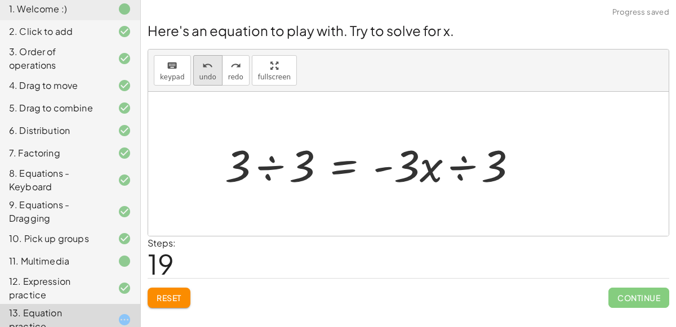
click at [199, 64] on div "undo" at bounding box center [207, 66] width 17 height 14
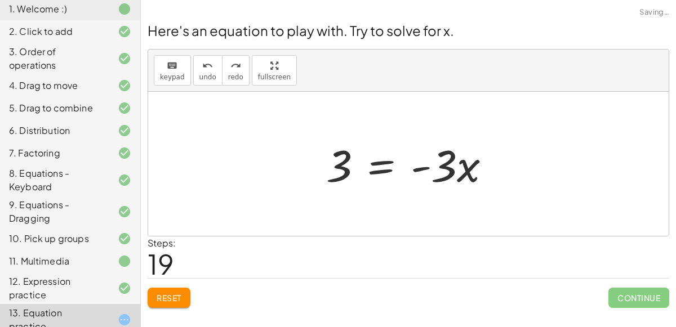
click at [378, 170] on div at bounding box center [412, 164] width 185 height 58
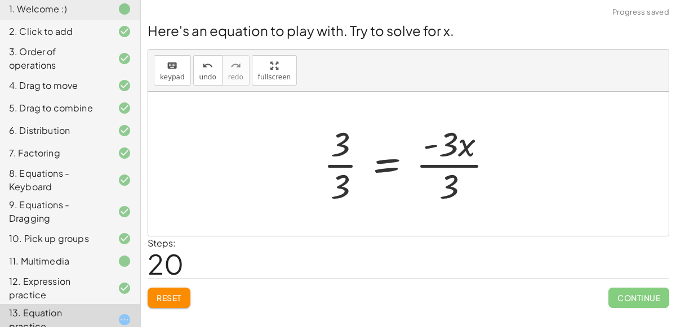
click at [466, 164] on div at bounding box center [413, 163] width 190 height 87
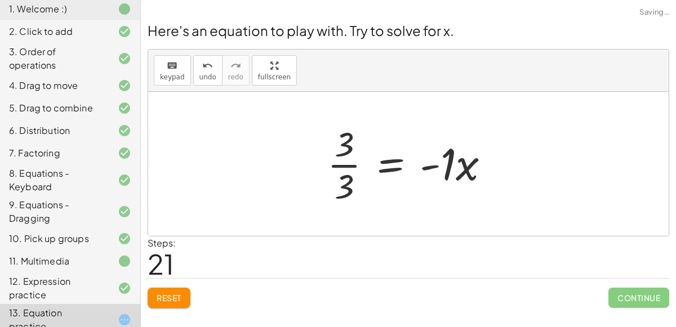
click at [340, 168] on div at bounding box center [412, 163] width 183 height 87
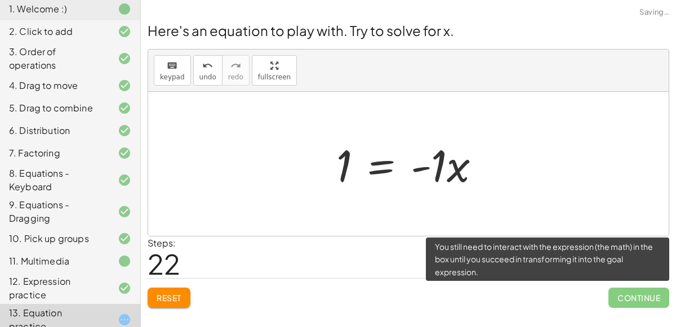
click at [632, 292] on span "Continue" at bounding box center [638, 298] width 61 height 20
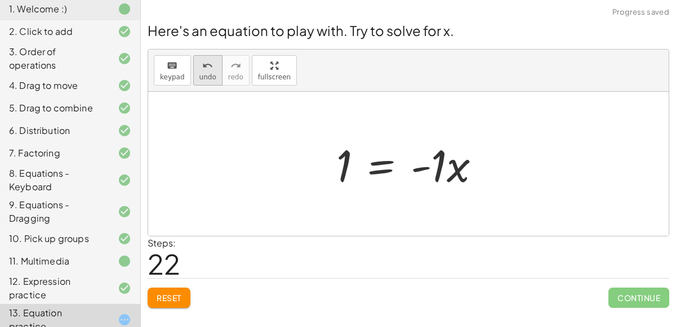
click at [202, 64] on icon "undo" at bounding box center [207, 66] width 11 height 14
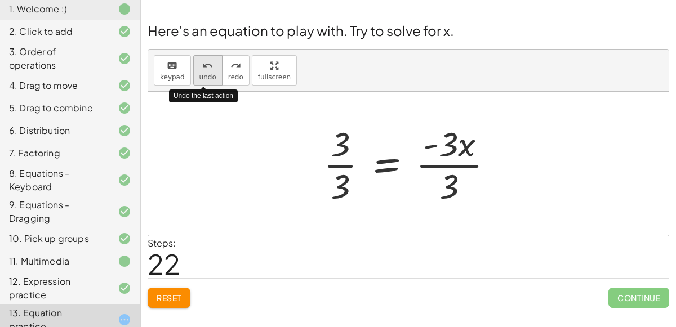
click at [208, 64] on icon "undo" at bounding box center [207, 66] width 11 height 14
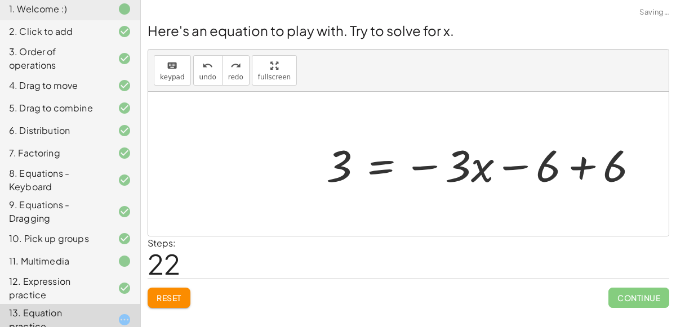
click at [167, 301] on span "Reset" at bounding box center [169, 298] width 25 height 10
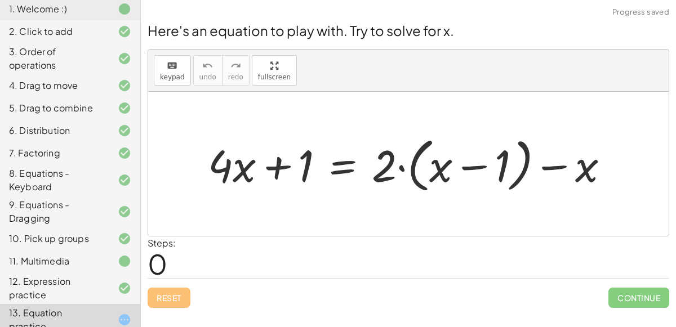
click at [434, 196] on div "+ · 4 · x + 1 = + · 2 · ( + x − 1 ) − x" at bounding box center [408, 164] width 435 height 70
drag, startPoint x: 379, startPoint y: 164, endPoint x: 454, endPoint y: 166, distance: 75.5
click at [454, 166] on div at bounding box center [412, 164] width 421 height 65
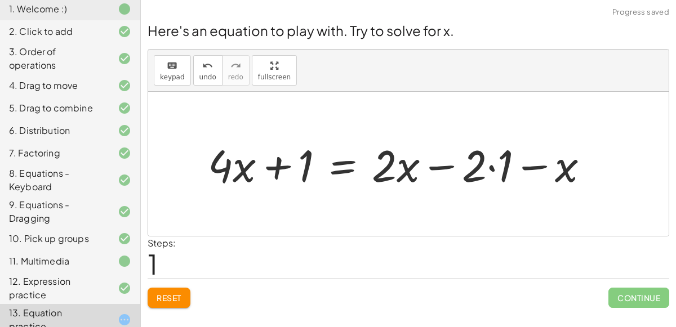
click at [491, 167] on div at bounding box center [402, 164] width 401 height 58
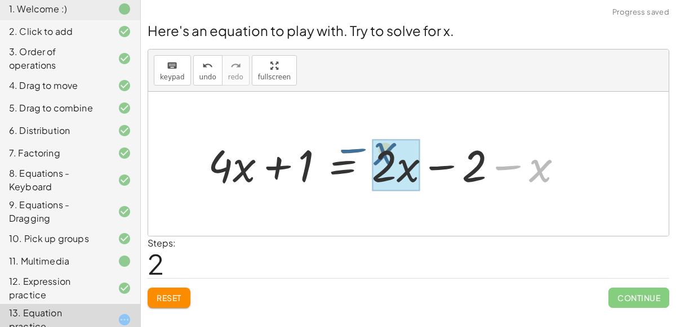
drag, startPoint x: 533, startPoint y: 172, endPoint x: 380, endPoint y: 158, distance: 153.7
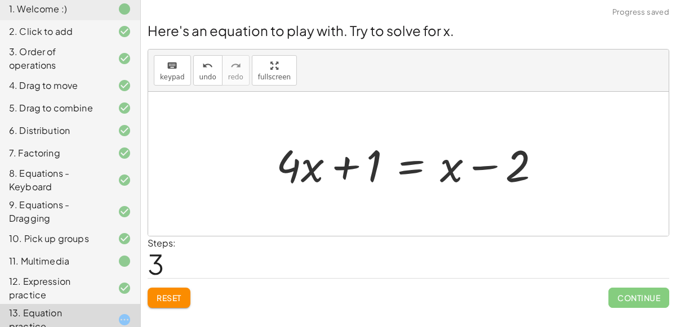
click at [410, 167] on div at bounding box center [412, 164] width 285 height 58
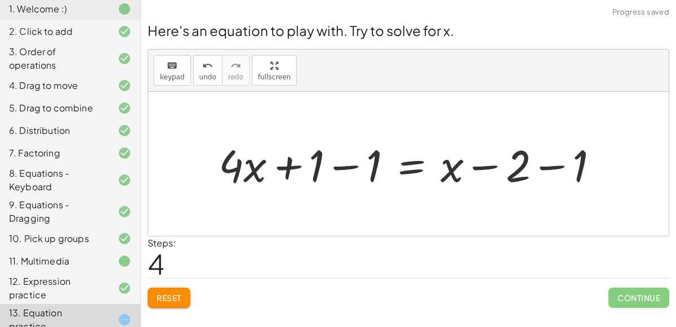
click at [353, 171] on div at bounding box center [413, 164] width 400 height 58
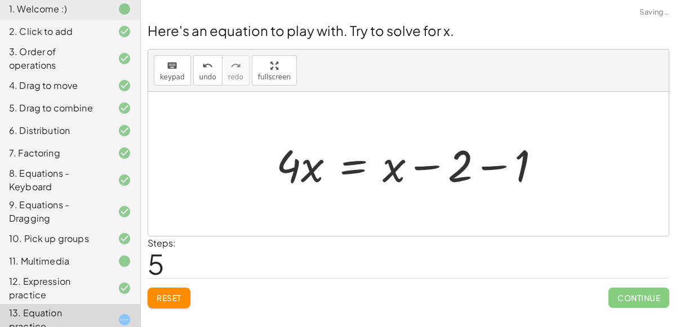
click at [546, 167] on div at bounding box center [412, 164] width 285 height 58
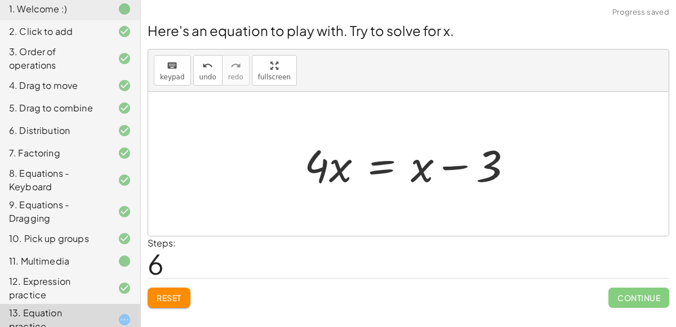
click at [379, 166] on div at bounding box center [412, 164] width 229 height 58
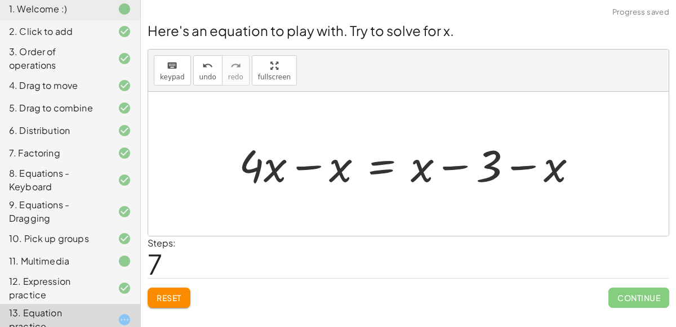
click at [515, 163] on div at bounding box center [412, 164] width 359 height 58
drag, startPoint x: 550, startPoint y: 169, endPoint x: 428, endPoint y: 171, distance: 121.6
click at [428, 171] on div at bounding box center [412, 164] width 359 height 58
click at [449, 168] on div at bounding box center [412, 164] width 359 height 58
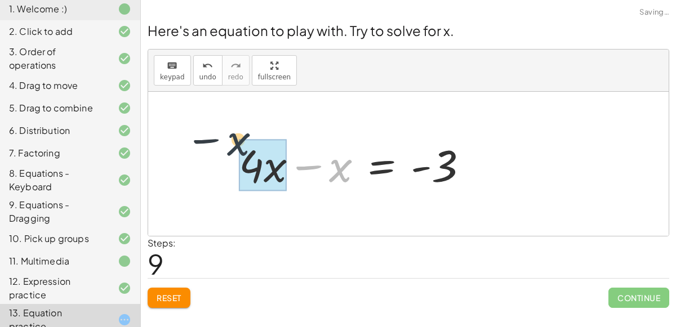
drag, startPoint x: 339, startPoint y: 175, endPoint x: 253, endPoint y: 165, distance: 86.7
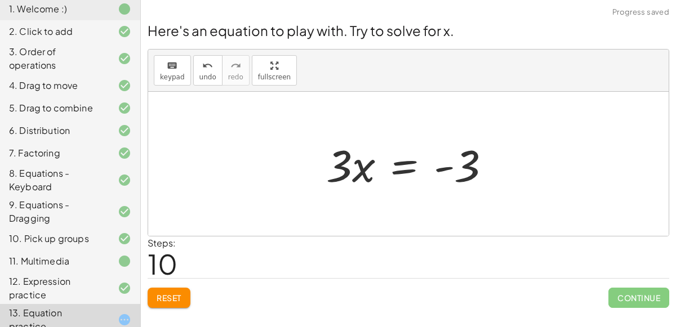
click at [413, 163] on div at bounding box center [412, 164] width 185 height 58
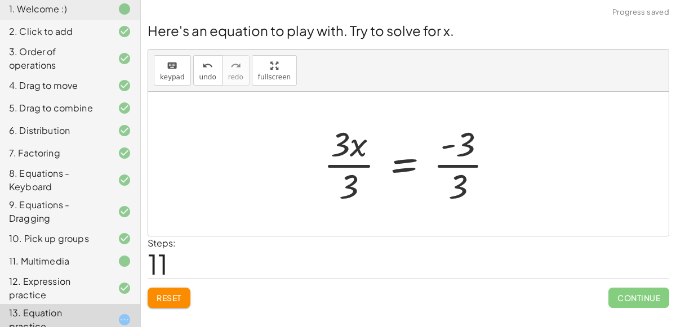
click at [346, 166] on div at bounding box center [413, 163] width 190 height 87
click at [444, 167] on div at bounding box center [427, 163] width 162 height 87
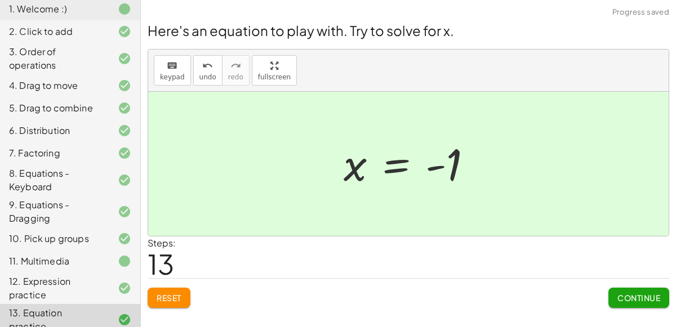
click at [622, 294] on span "Continue" at bounding box center [638, 298] width 43 height 10
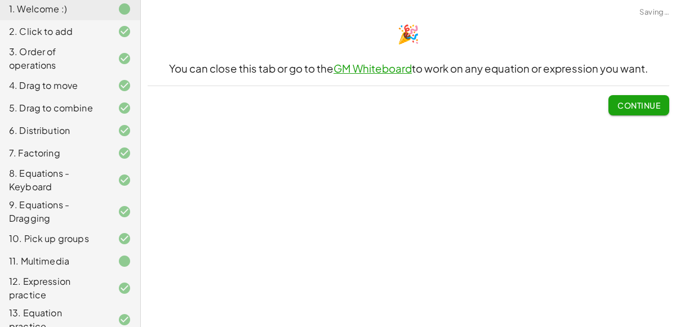
click at [649, 101] on span "Continue" at bounding box center [638, 105] width 43 height 10
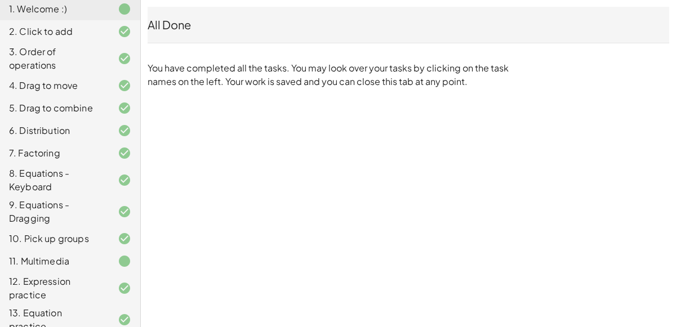
click at [0, 0] on div "Copy of 5 Minute Introduction [PERSON_NAME] Not you? Tasks 1. Welcome :) 2. Cli…" at bounding box center [0, 0] width 0 height 0
